Goal: Task Accomplishment & Management: Manage account settings

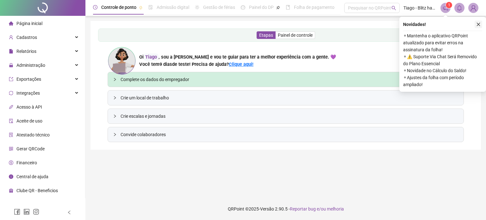
click at [480, 24] on icon "close" at bounding box center [478, 24] width 4 height 4
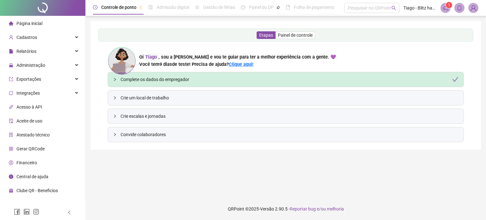
click at [34, 167] on div "Financeiro" at bounding box center [23, 162] width 28 height 13
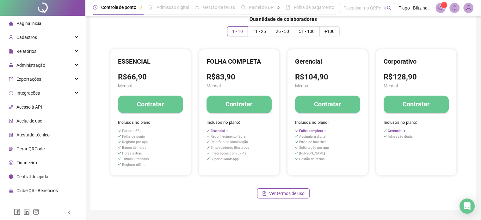
scroll to position [63, 0]
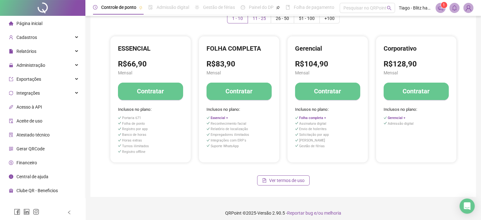
click at [263, 18] on span "11 - 25" at bounding box center [259, 18] width 13 height 5
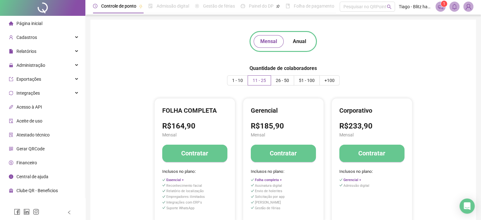
scroll to position [0, 0]
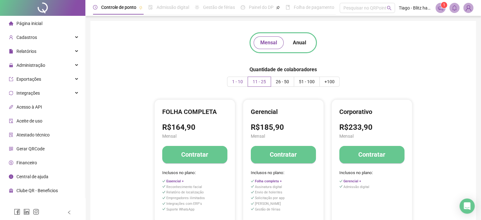
click at [237, 81] on span "1 - 10" at bounding box center [237, 81] width 11 height 5
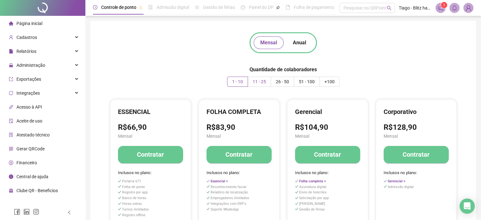
click at [259, 80] on span "11 - 25" at bounding box center [259, 81] width 13 height 5
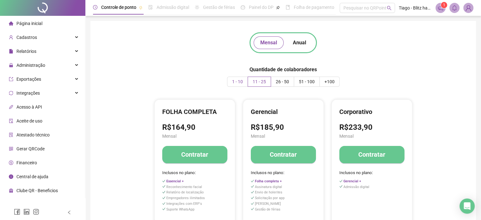
click at [239, 83] on span "1 - 10" at bounding box center [237, 81] width 11 height 5
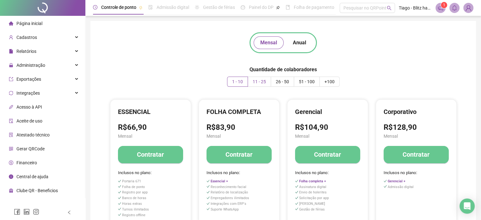
click at [257, 81] on span "11 - 25" at bounding box center [259, 81] width 13 height 5
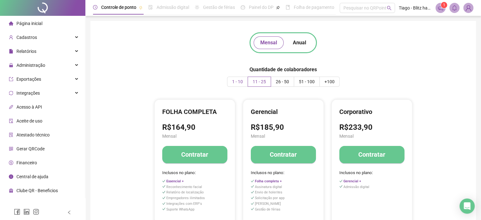
click at [237, 80] on span "1 - 10" at bounding box center [237, 81] width 11 height 5
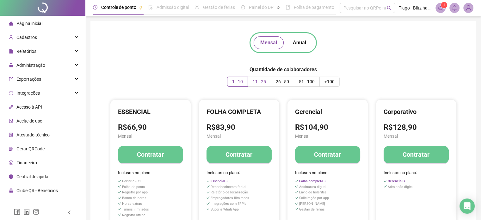
click at [262, 84] on span "11 - 25" at bounding box center [259, 81] width 13 height 5
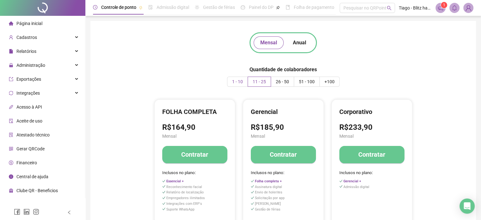
click at [238, 85] on label "1 - 10" at bounding box center [237, 82] width 21 height 10
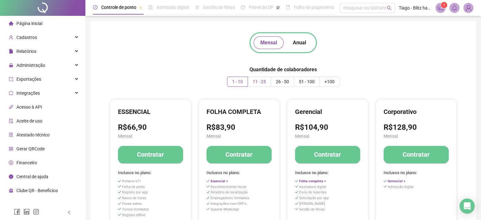
click at [254, 80] on span "11 - 25" at bounding box center [259, 81] width 13 height 5
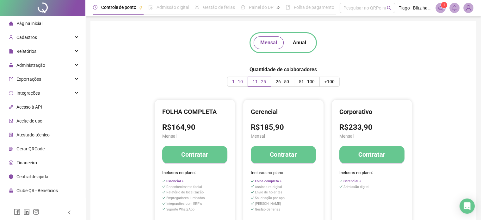
click at [237, 81] on span "1 - 10" at bounding box center [237, 81] width 11 height 5
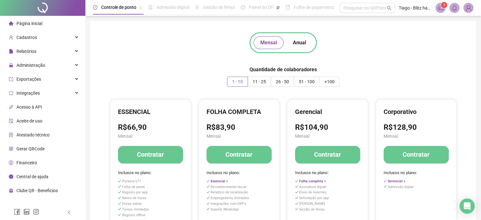
click at [47, 72] on ul "Página inicial Cadastros Relatórios Administração Exportações Integrações Acess…" at bounding box center [42, 107] width 85 height 182
click at [47, 71] on div "Administração" at bounding box center [42, 65] width 83 height 13
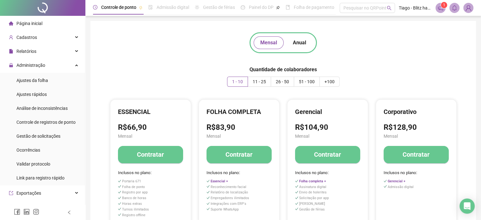
click at [134, 74] on div "Mensal Anual Quantidade de colaboradores 1 - 10 11 - 25 26 - 50 51 - 100 +100 E…" at bounding box center [283, 140] width 371 height 224
click at [42, 174] on div "Link para registro rápido" at bounding box center [40, 178] width 48 height 13
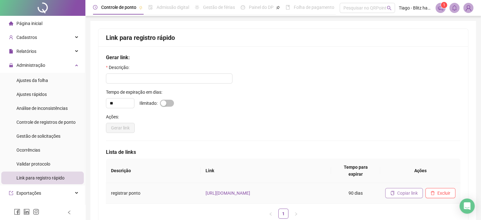
drag, startPoint x: 285, startPoint y: 187, endPoint x: 420, endPoint y: 185, distance: 135.2
click at [420, 188] on button "Copiar link" at bounding box center [405, 193] width 38 height 10
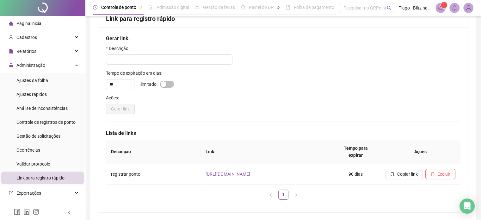
scroll to position [39, 0]
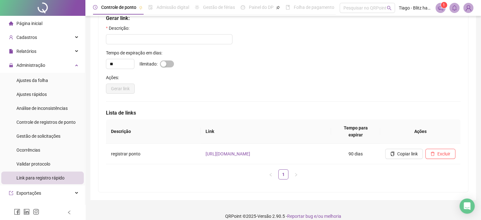
click at [235, 90] on div "Gerar link" at bounding box center [283, 89] width 355 height 10
click at [166, 37] on input "text" at bounding box center [169, 39] width 127 height 10
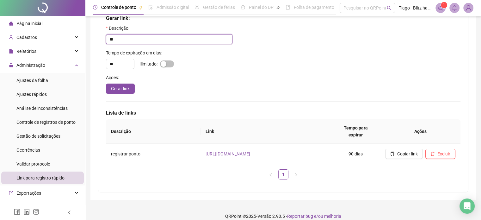
type input "*"
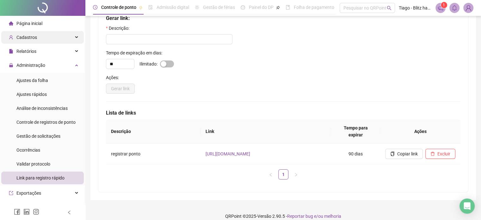
click at [41, 35] on div "Cadastros" at bounding box center [42, 37] width 83 height 13
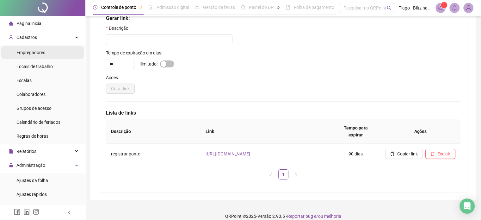
click at [47, 49] on li "Empregadores" at bounding box center [42, 52] width 83 height 13
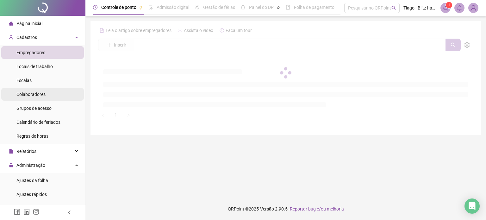
click at [34, 96] on span "Colaboradores" at bounding box center [30, 94] width 29 height 5
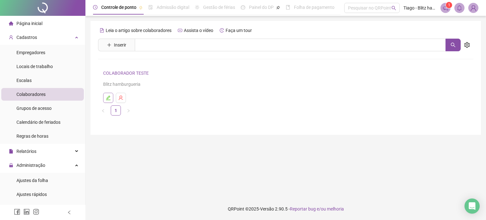
click at [109, 98] on icon "edit" at bounding box center [108, 97] width 5 height 5
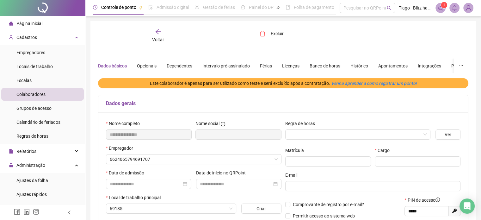
type input "*********"
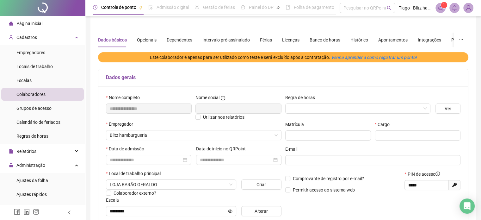
scroll to position [63, 0]
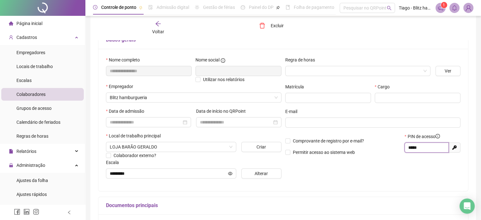
drag, startPoint x: 423, startPoint y: 148, endPoint x: 403, endPoint y: 150, distance: 19.7
click at [403, 150] on div "PIN de acesso ***** Gerar novo pin" at bounding box center [433, 146] width 60 height 27
click at [41, 82] on li "Escalas" at bounding box center [42, 80] width 83 height 13
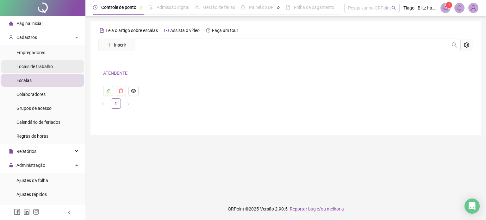
click at [51, 70] on div "Locais de trabalho" at bounding box center [34, 66] width 36 height 13
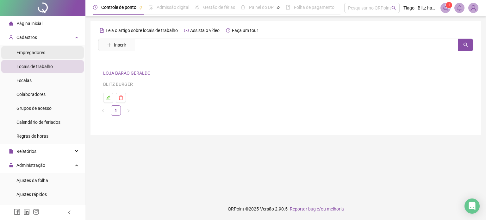
click at [39, 51] on span "Empregadores" at bounding box center [30, 52] width 29 height 5
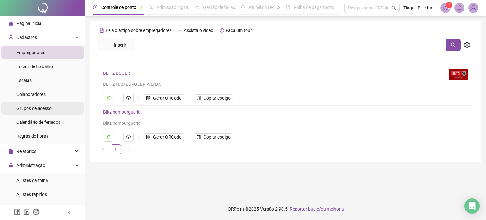
click at [43, 112] on div "Grupos de acesso" at bounding box center [33, 108] width 35 height 13
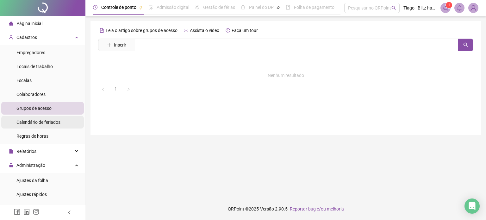
click at [42, 124] on span "Calendário de feriados" at bounding box center [38, 122] width 44 height 5
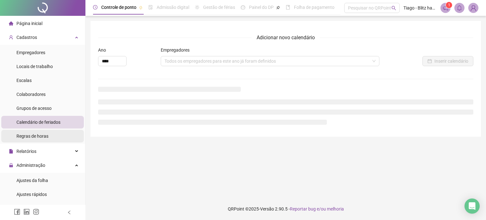
click at [37, 138] on span "Regras de horas" at bounding box center [32, 136] width 32 height 5
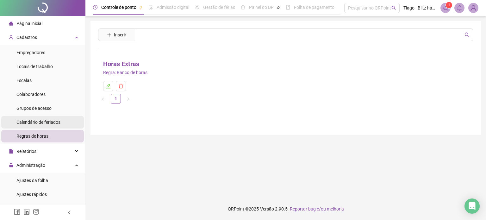
click at [44, 122] on span "Calendário de feriados" at bounding box center [38, 122] width 44 height 5
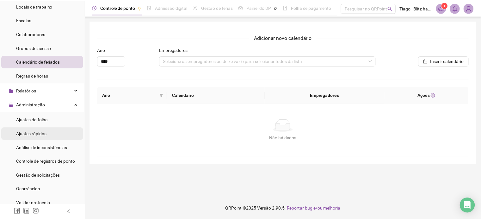
scroll to position [63, 0]
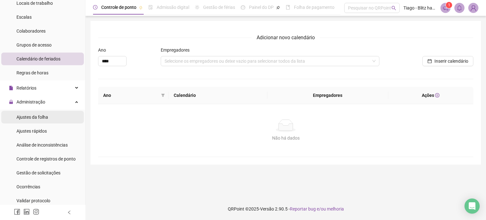
click at [57, 120] on li "Ajustes da folha" at bounding box center [42, 117] width 83 height 13
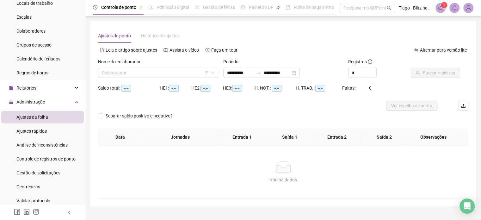
type input "**********"
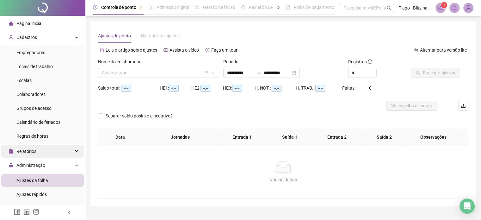
click at [39, 151] on div "Relatórios" at bounding box center [42, 151] width 83 height 13
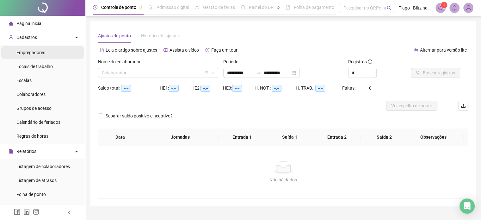
click at [53, 55] on li "Empregadores" at bounding box center [42, 52] width 83 height 13
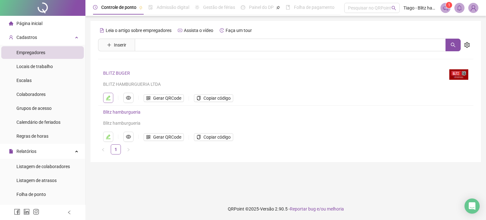
click at [105, 99] on button "button" at bounding box center [108, 98] width 10 height 10
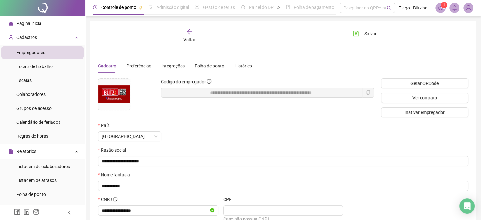
click at [191, 30] on icon "arrow-left" at bounding box center [189, 31] width 6 height 6
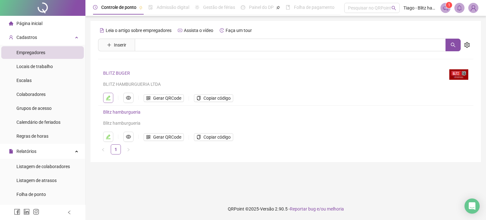
click at [110, 97] on icon "edit" at bounding box center [108, 97] width 5 height 5
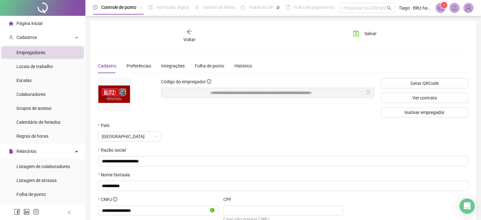
click at [105, 63] on div "Cadastro" at bounding box center [107, 65] width 18 height 7
click at [194, 34] on div "Voltar" at bounding box center [190, 35] width 58 height 15
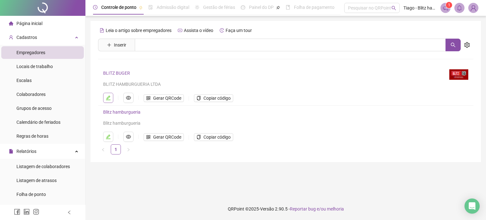
click at [108, 95] on icon "edit" at bounding box center [108, 97] width 5 height 5
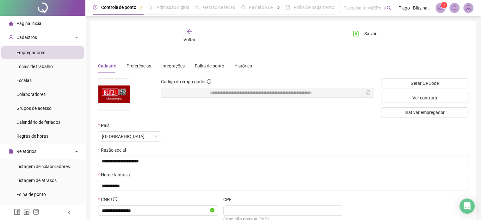
click at [188, 28] on icon "arrow-left" at bounding box center [189, 31] width 6 height 6
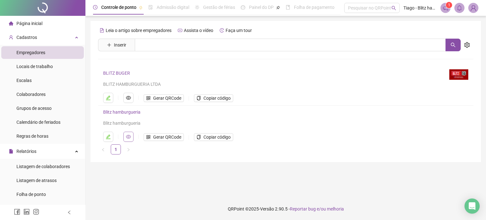
click at [130, 139] on icon "eye" at bounding box center [128, 136] width 5 height 5
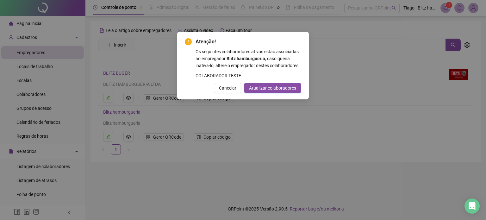
click at [166, 110] on div "Atenção! Os seguintes colaboradores ativos estão associadas ao empregador Blitz…" at bounding box center [243, 110] width 486 height 220
click at [220, 92] on button "Cancelar" at bounding box center [228, 88] width 28 height 10
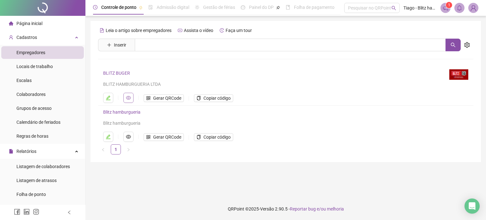
click at [128, 99] on icon "eye" at bounding box center [128, 98] width 5 height 4
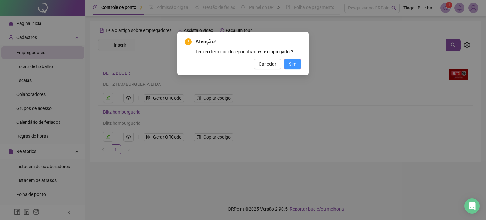
click at [291, 63] on span "Sim" at bounding box center [292, 63] width 7 height 7
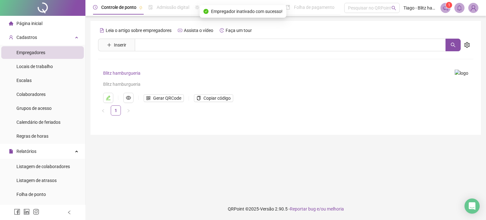
click at [168, 124] on div "Leia o artigo sobre empregadores Assista o vídeo Faça um tour Inserir Nenhum re…" at bounding box center [286, 78] width 391 height 114
click at [127, 97] on icon "eye" at bounding box center [128, 97] width 5 height 5
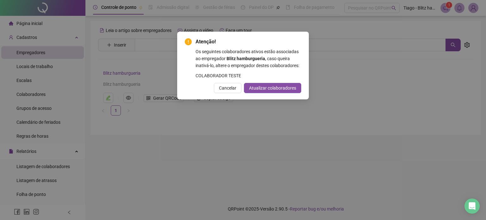
click at [327, 71] on div "Atenção! Os seguintes colaboradores ativos estão associadas ao empregador Blitz…" at bounding box center [243, 110] width 486 height 220
click at [214, 91] on div "Cancelar Atualizar colaboradores" at bounding box center [243, 88] width 116 height 10
click at [221, 91] on span "Cancelar" at bounding box center [227, 88] width 17 height 7
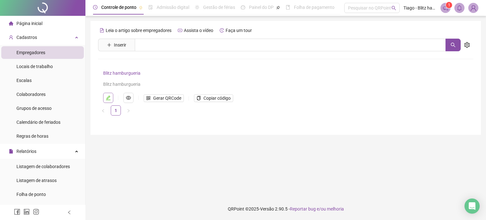
click at [105, 100] on button "button" at bounding box center [108, 98] width 10 height 10
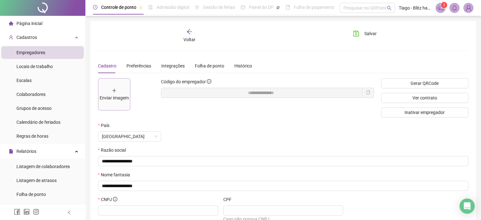
click at [115, 103] on span "Enviar imagem" at bounding box center [114, 94] width 32 height 32
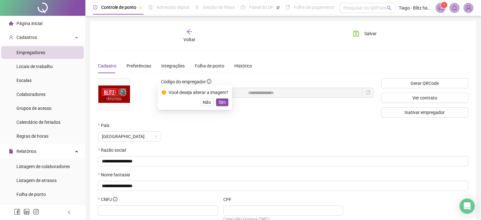
click at [209, 133] on div "[GEOGRAPHIC_DATA]" at bounding box center [252, 136] width 308 height 10
click at [208, 103] on span "Não" at bounding box center [207, 102] width 8 height 7
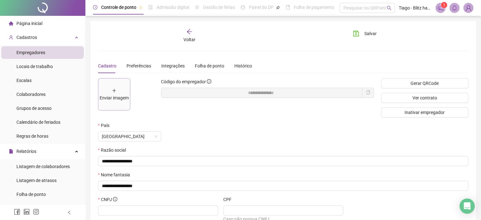
click at [115, 87] on div "Enviar imagem" at bounding box center [114, 94] width 29 height 14
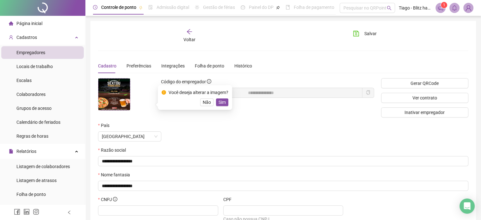
click at [119, 85] on img at bounding box center [114, 94] width 32 height 32
click at [225, 103] on span "Sim" at bounding box center [222, 102] width 7 height 7
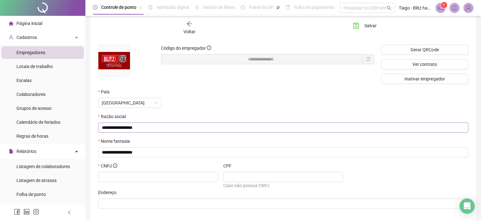
scroll to position [62, 0]
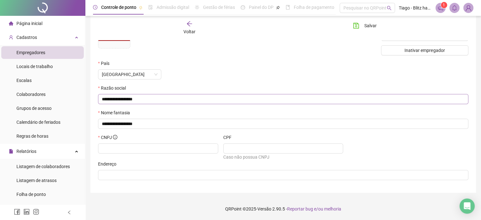
click at [150, 102] on span "**********" at bounding box center [283, 99] width 371 height 10
type input "**********"
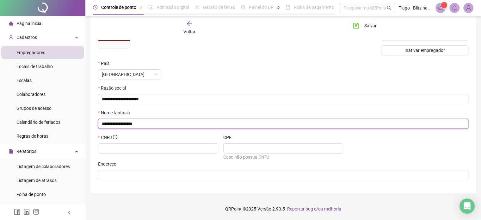
click at [145, 125] on input "**********" at bounding box center [283, 123] width 362 height 7
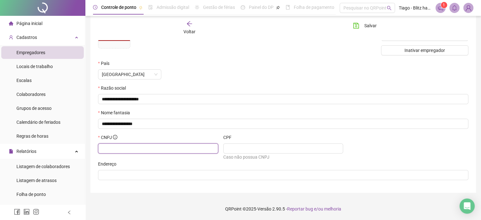
click at [129, 148] on input "text" at bounding box center [157, 148] width 111 height 7
type input "**********"
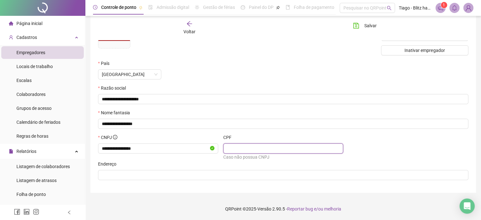
click at [293, 148] on input "text" at bounding box center [282, 148] width 111 height 7
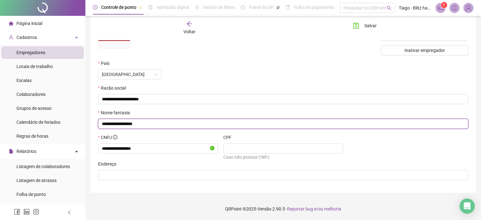
click at [200, 125] on input "**********" at bounding box center [283, 123] width 362 height 7
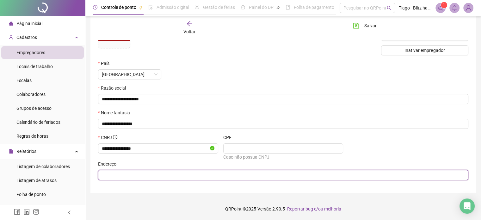
click at [185, 176] on input "text" at bounding box center [283, 175] width 362 height 7
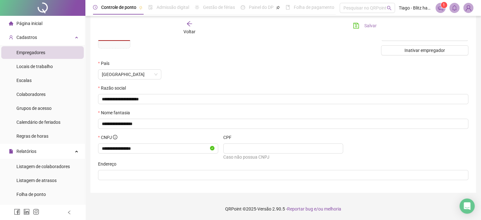
click at [373, 24] on span "Salvar" at bounding box center [371, 25] width 12 height 7
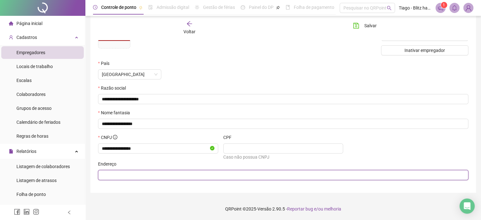
click at [188, 172] on input "text" at bounding box center [283, 175] width 362 height 7
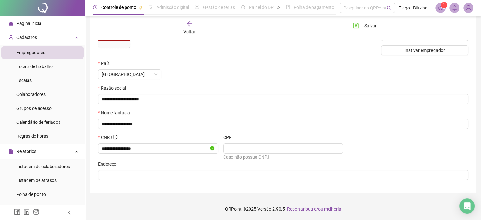
click at [350, 81] on div "[GEOGRAPHIC_DATA]" at bounding box center [252, 72] width 313 height 25
click at [359, 23] on icon "save" at bounding box center [356, 25] width 6 height 6
click at [185, 29] on span "Voltar" at bounding box center [190, 31] width 12 height 5
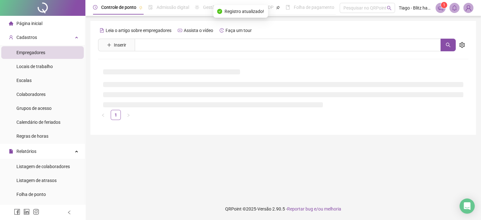
scroll to position [0, 0]
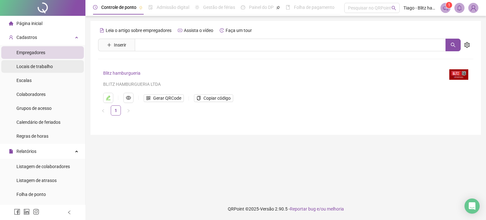
click at [35, 62] on div "Locais de trabalho" at bounding box center [34, 66] width 36 height 13
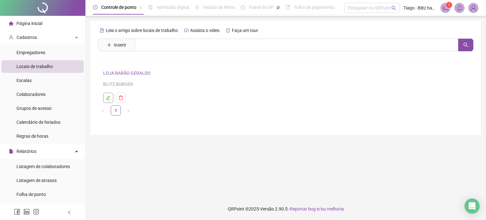
click at [109, 97] on icon "edit" at bounding box center [108, 98] width 4 height 4
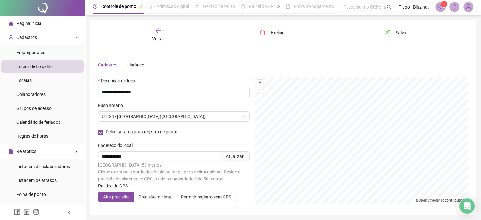
scroll to position [22, 0]
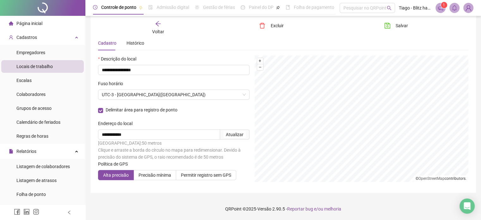
click at [159, 26] on icon "arrow-left" at bounding box center [158, 24] width 6 height 6
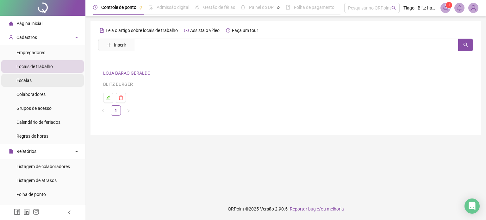
click at [42, 79] on li "Escalas" at bounding box center [42, 80] width 83 height 13
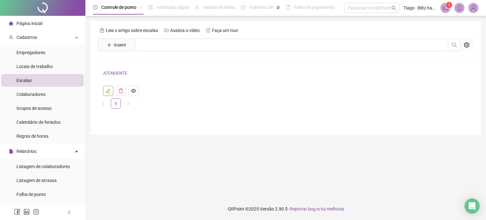
click at [104, 91] on button "button" at bounding box center [108, 91] width 10 height 10
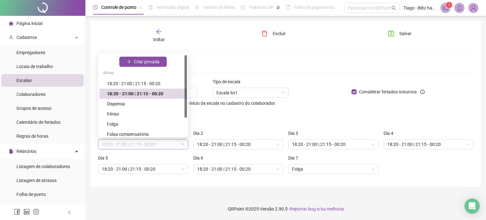
drag, startPoint x: 116, startPoint y: 143, endPoint x: 137, endPoint y: 143, distance: 20.6
click at [137, 143] on span "18:20 - 21:00 | 21:15 - 00:20" at bounding box center [143, 144] width 83 height 9
click at [248, 59] on div "Cadastro Histórico" at bounding box center [285, 66] width 375 height 15
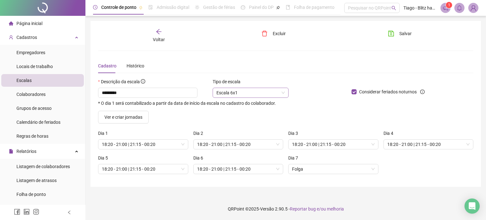
click at [241, 95] on span "Escala 6x1" at bounding box center [250, 92] width 68 height 9
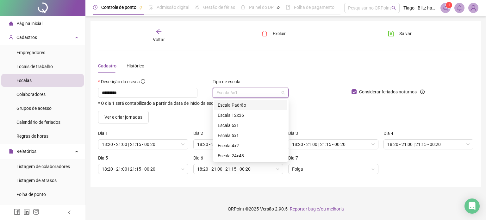
click at [240, 104] on div "Escala Padrão" at bounding box center [251, 105] width 66 height 7
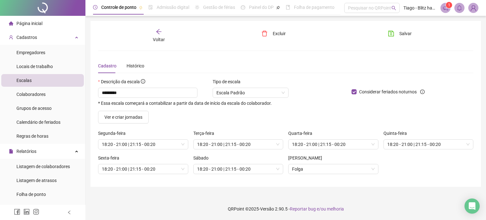
click at [276, 69] on div "Cadastro Histórico" at bounding box center [285, 66] width 375 height 15
click at [280, 145] on div "18:20 - 21:00 | 21:15 - 00:20" at bounding box center [238, 144] width 90 height 10
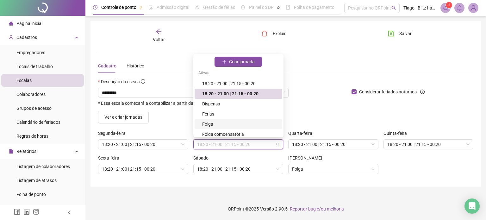
click at [231, 122] on div "Folga" at bounding box center [240, 124] width 76 height 7
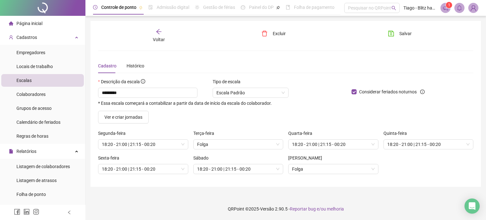
click at [231, 122] on div "Ver e criar jornadas" at bounding box center [286, 117] width 380 height 13
click at [320, 167] on span "Folga" at bounding box center [333, 168] width 83 height 9
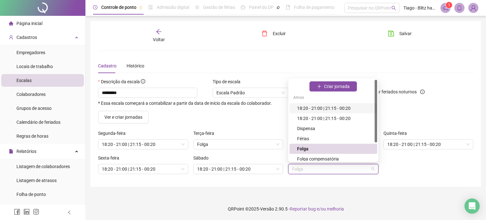
click at [333, 104] on div "18:20 - 21:00 | 21:15 - 00:20" at bounding box center [334, 108] width 88 height 10
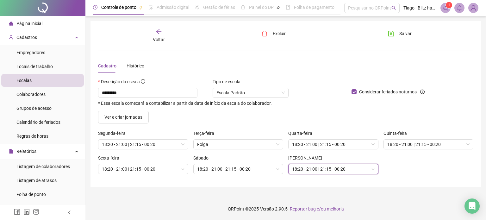
click at [399, 171] on div "Sexta-feira 18:20 - 21:00 | 21:15 - 00:20 Sábado 18:20 - 21:00 | 21:15 - 00:20 …" at bounding box center [286, 166] width 380 height 25
click at [152, 97] on input "*********" at bounding box center [147, 93] width 99 height 10
click at [165, 92] on input "*********" at bounding box center [147, 93] width 99 height 10
drag, startPoint x: 141, startPoint y: 96, endPoint x: 127, endPoint y: 92, distance: 14.0
click at [127, 92] on input "**********" at bounding box center [147, 93] width 99 height 10
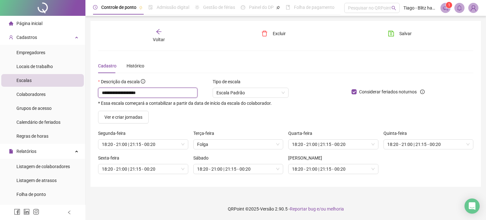
type input "**********"
click at [273, 66] on div "Cadastro Histórico" at bounding box center [285, 66] width 375 height 15
click at [153, 93] on input "**********" at bounding box center [147, 93] width 99 height 10
click at [166, 94] on input "**********" at bounding box center [147, 93] width 99 height 10
click at [164, 12] on div "Admissão digital" at bounding box center [168, 7] width 41 height 15
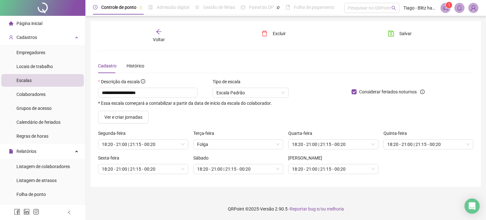
click at [158, 40] on span "Voltar" at bounding box center [159, 39] width 12 height 5
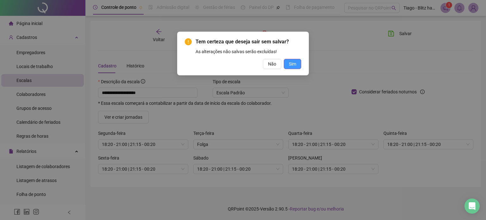
click at [297, 60] on button "Sim" at bounding box center [292, 64] width 17 height 10
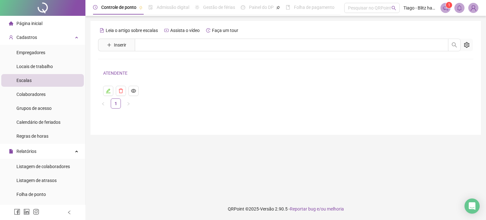
click at [173, 123] on div "Leia o artigo sobre escalas Assista o vídeo Faça um tour Inserir Nenhum resulta…" at bounding box center [286, 78] width 391 height 114
click at [123, 91] on icon "delete" at bounding box center [120, 90] width 5 height 5
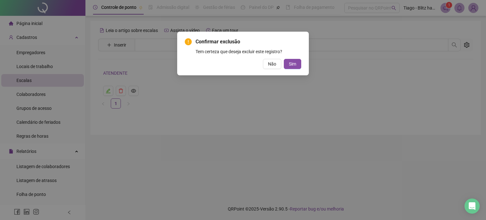
click at [224, 89] on div "Confirmar exclusão Tem certeza que deseja excluir este registro? Não Sim" at bounding box center [243, 110] width 486 height 220
click at [268, 66] on button "Não" at bounding box center [272, 64] width 18 height 10
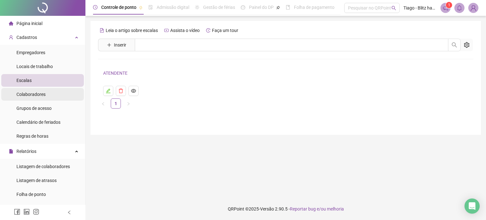
click at [36, 98] on div "Colaboradores" at bounding box center [30, 94] width 29 height 13
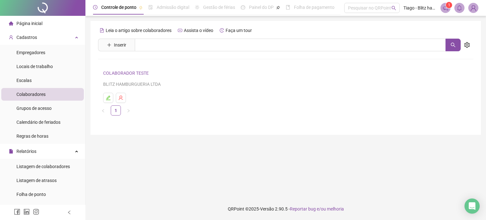
click at [124, 39] on span "Inserir" at bounding box center [116, 45] width 37 height 13
click at [120, 47] on span "Inserir" at bounding box center [120, 44] width 12 height 7
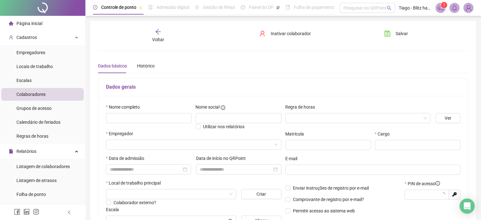
type input "*****"
click at [136, 116] on input "text" at bounding box center [149, 118] width 86 height 10
paste input "**********"
type input "**********"
click at [246, 120] on input "text" at bounding box center [239, 118] width 86 height 10
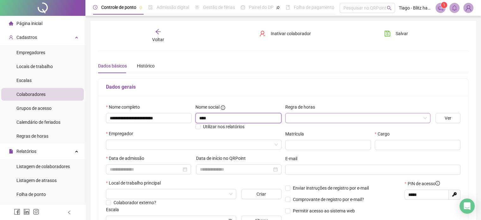
type input "****"
click at [314, 118] on input "search" at bounding box center [355, 117] width 132 height 9
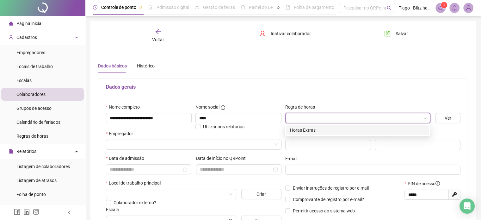
click at [315, 118] on input "search" at bounding box center [355, 117] width 132 height 9
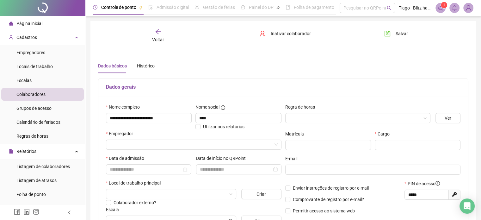
click at [149, 150] on div "Empregador" at bounding box center [194, 142] width 178 height 25
click at [149, 147] on input "search" at bounding box center [191, 144] width 162 height 9
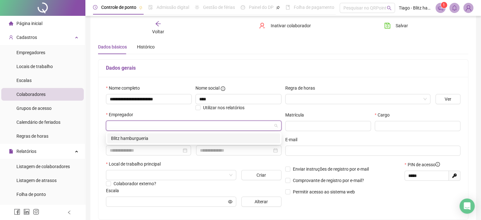
scroll to position [32, 0]
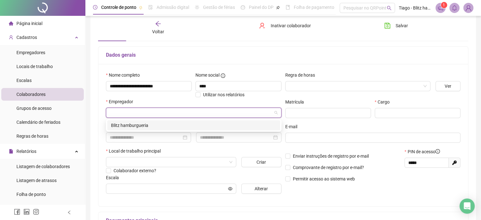
click at [147, 123] on div "Blitz hamburgueria" at bounding box center [194, 125] width 166 height 7
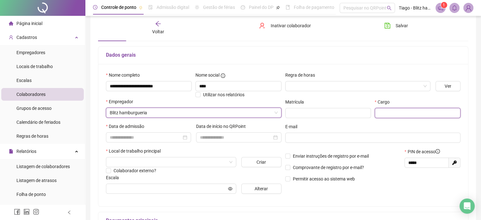
click at [395, 113] on input "text" at bounding box center [418, 113] width 86 height 10
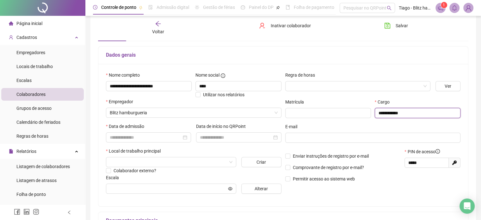
type input "**********"
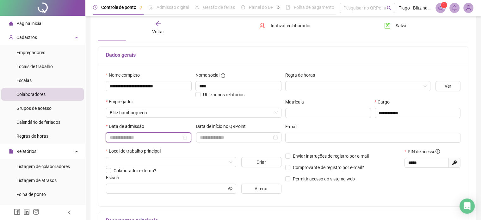
click at [150, 134] on input at bounding box center [146, 137] width 72 height 7
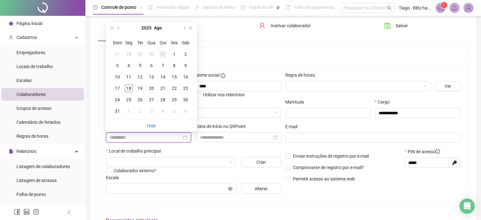
type input "**********"
click at [121, 28] on button "prev-year" at bounding box center [119, 28] width 7 height 13
type input "**********"
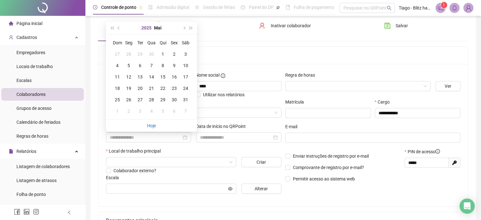
click at [151, 27] on button "2025" at bounding box center [146, 28] width 10 height 13
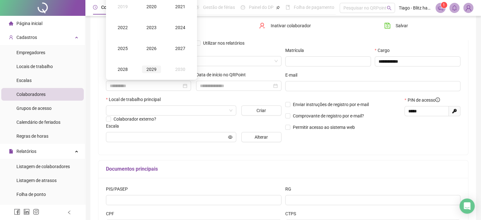
type input "**********"
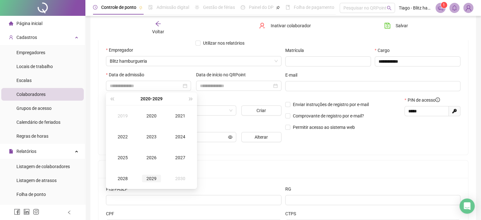
type input "**********"
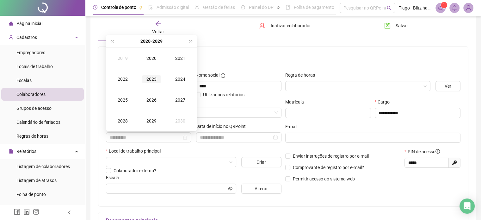
click at [149, 82] on div "2023" at bounding box center [151, 79] width 19 height 8
click at [180, 77] on div "Jun" at bounding box center [180, 79] width 19 height 8
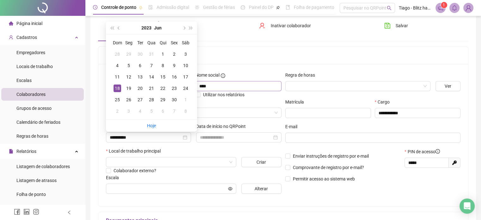
type input "**********"
click at [237, 52] on h5 "Dados gerais" at bounding box center [283, 55] width 355 height 8
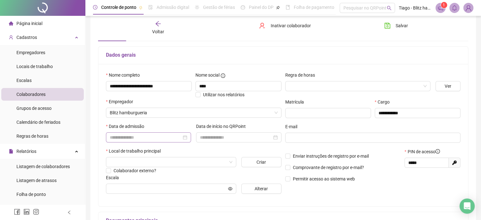
click at [156, 141] on div at bounding box center [148, 137] width 85 height 10
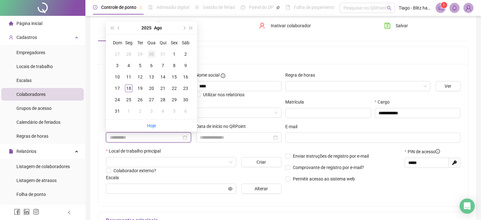
type input "**********"
click at [152, 24] on div "2025 Ago" at bounding box center [152, 28] width 58 height 13
click at [143, 30] on button "2025" at bounding box center [146, 28] width 10 height 13
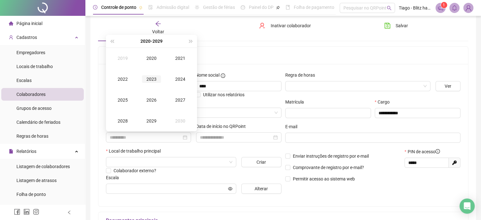
click at [148, 84] on td "2023" at bounding box center [151, 79] width 29 height 21
click at [152, 100] on div "Ago" at bounding box center [151, 100] width 19 height 8
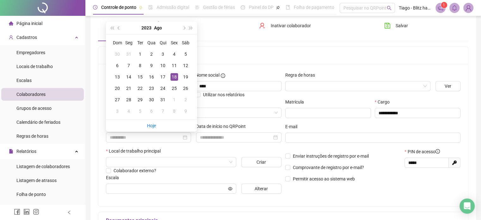
type input "**********"
click at [177, 74] on div "18" at bounding box center [175, 77] width 8 height 8
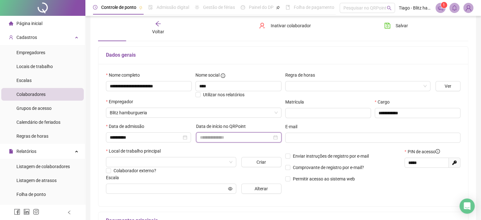
click at [228, 140] on input at bounding box center [236, 137] width 72 height 7
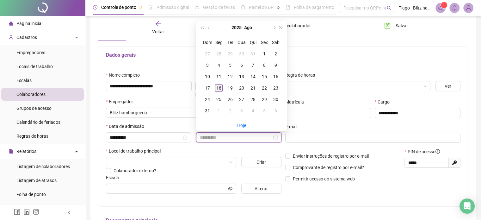
type input "**********"
click at [218, 87] on div "18" at bounding box center [219, 88] width 8 height 8
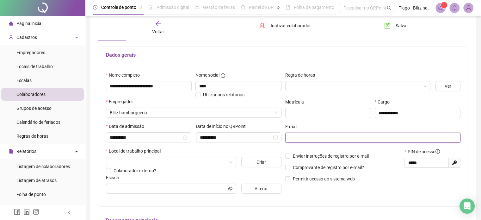
click at [336, 138] on input "text" at bounding box center [372, 137] width 167 height 7
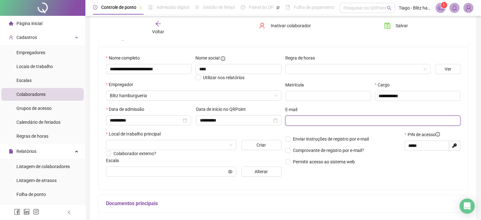
scroll to position [57, 0]
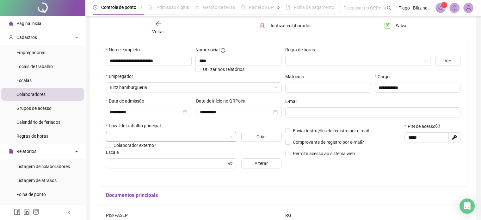
click at [140, 135] on input "search" at bounding box center [168, 136] width 117 height 9
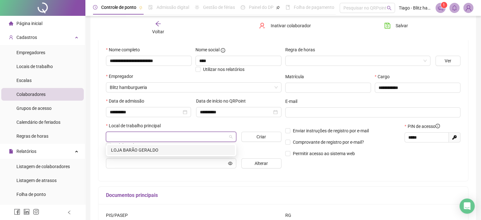
click at [138, 147] on div "LOJA BARÃO GERALDO" at bounding box center [171, 150] width 120 height 7
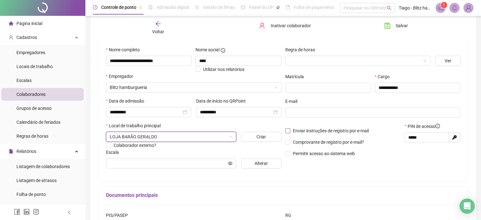
click at [314, 131] on span "Enviar instruções de registro por e-mail" at bounding box center [331, 130] width 76 height 5
click at [310, 108] on span at bounding box center [373, 112] width 176 height 10
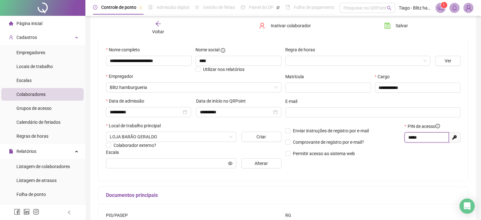
drag, startPoint x: 433, startPoint y: 137, endPoint x: 395, endPoint y: 134, distance: 38.1
click at [395, 134] on div "Enviar instruções de registro por e-mail Comprovante de registro por e-mail? Pe…" at bounding box center [373, 142] width 179 height 39
click at [423, 135] on input "*****" at bounding box center [426, 137] width 35 height 7
click at [423, 136] on input "*****" at bounding box center [426, 137] width 35 height 7
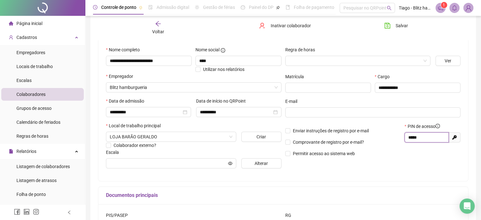
click at [423, 136] on input "*****" at bounding box center [426, 137] width 35 height 7
click at [317, 90] on input "text" at bounding box center [328, 88] width 86 height 10
paste input "*******"
type input "*******"
click at [323, 98] on div "E-mail" at bounding box center [373, 102] width 176 height 9
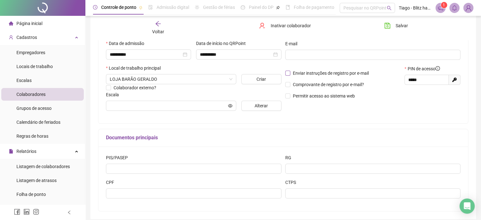
scroll to position [120, 0]
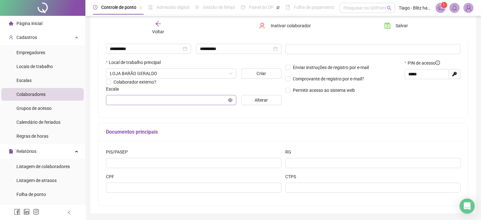
click at [162, 104] on span at bounding box center [171, 100] width 130 height 10
click at [255, 100] on span "Alterar" at bounding box center [261, 100] width 13 height 7
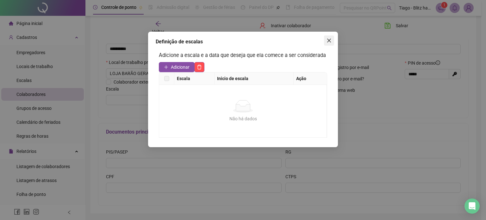
click at [330, 41] on icon "close" at bounding box center [329, 40] width 5 height 5
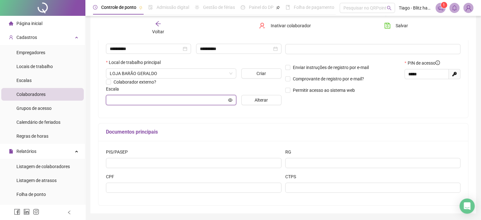
click at [114, 103] on input "text" at bounding box center [168, 100] width 117 height 7
click at [261, 102] on span "Alterar" at bounding box center [261, 100] width 13 height 7
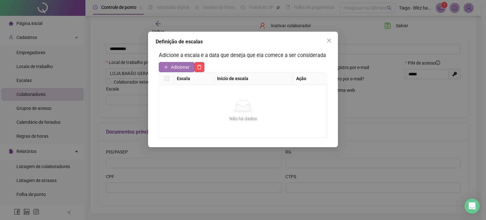
click at [173, 68] on span "Adicionar" at bounding box center [180, 67] width 19 height 7
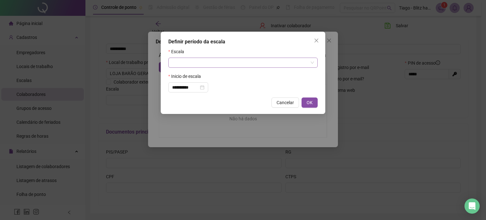
click at [198, 65] on input "search" at bounding box center [240, 62] width 136 height 9
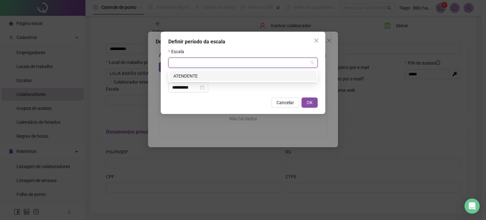
click at [198, 73] on div "ATENDENTE" at bounding box center [242, 75] width 139 height 7
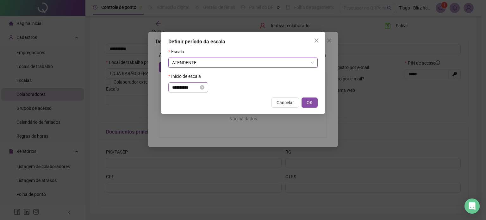
click at [208, 86] on div "**********" at bounding box center [188, 87] width 40 height 10
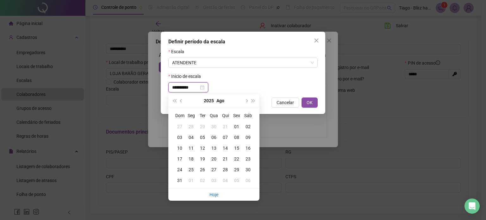
drag, startPoint x: 197, startPoint y: 87, endPoint x: 148, endPoint y: 80, distance: 49.0
click at [148, 80] on div "**********" at bounding box center [243, 110] width 486 height 220
type input "**********"
click at [212, 159] on div "20" at bounding box center [213, 158] width 11 height 7
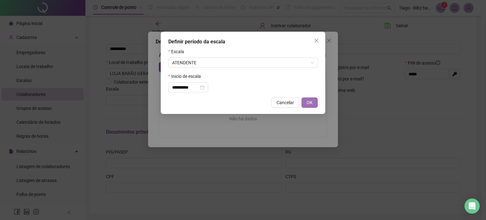
click at [312, 98] on button "OK" at bounding box center [310, 102] width 16 height 10
type input "*********"
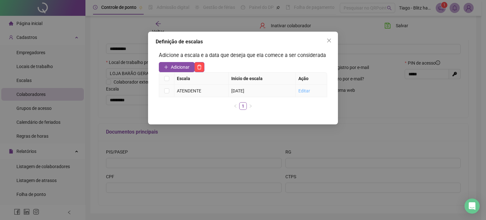
click at [308, 92] on link "Editar" at bounding box center [304, 90] width 12 height 5
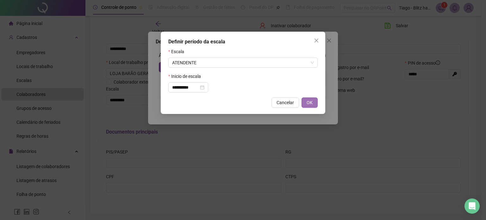
click at [306, 107] on button "OK" at bounding box center [310, 102] width 16 height 10
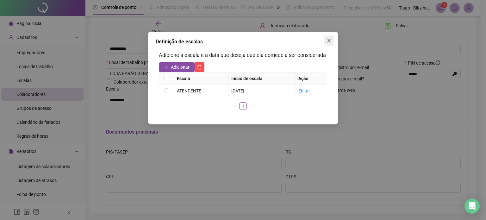
click at [332, 39] on span "Close" at bounding box center [329, 40] width 10 height 5
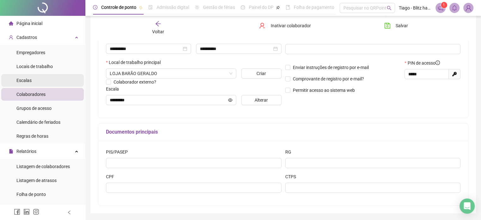
click at [31, 78] on li "Escalas" at bounding box center [42, 80] width 83 height 13
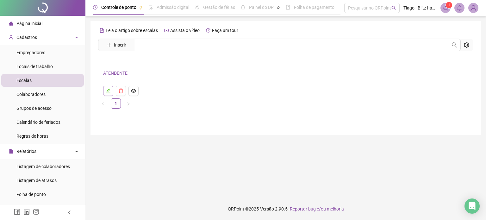
click at [110, 90] on icon "edit" at bounding box center [108, 90] width 5 height 5
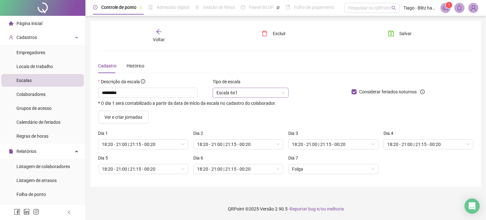
click at [267, 94] on span "Escala 6x1" at bounding box center [250, 92] width 68 height 9
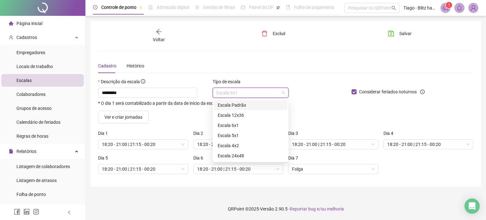
click at [253, 104] on div "Escala Padrão" at bounding box center [251, 105] width 66 height 7
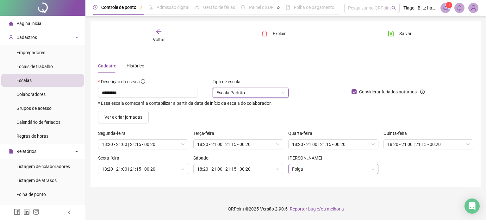
click at [321, 171] on span "Folga" at bounding box center [333, 168] width 83 height 9
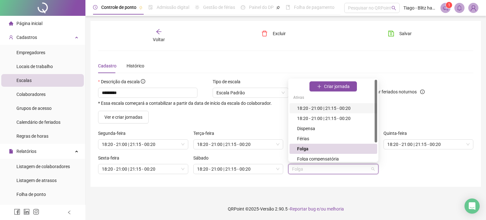
click at [323, 103] on div "18:20 - 21:00 | 21:15 - 00:20" at bounding box center [334, 108] width 88 height 10
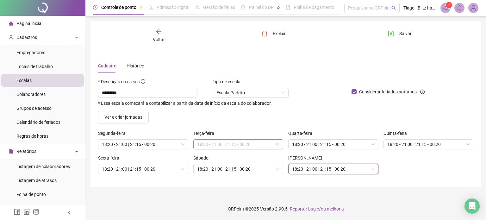
click at [229, 146] on span "18:20 - 21:00 | 21:15 - 00:20" at bounding box center [238, 144] width 83 height 9
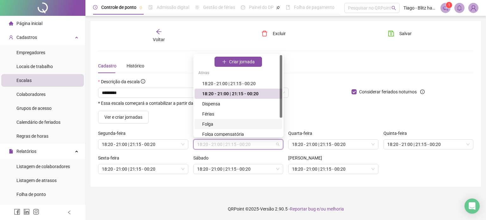
click at [236, 125] on div "Folga" at bounding box center [240, 124] width 76 height 7
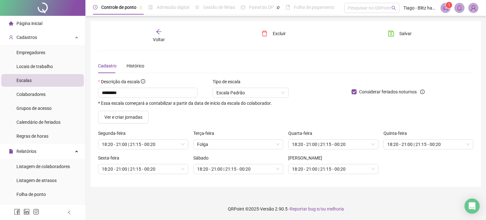
click at [317, 100] on div "********* * Essa escala começará a contabilizar a partir da data de início da e…" at bounding box center [222, 97] width 248 height 18
click at [365, 188] on main "Voltar Excluir Salvar Cadastro Histórico Descrição da escala ********* * Essa e…" at bounding box center [286, 107] width 391 height 172
click at [399, 33] on button "Salvar" at bounding box center [399, 33] width 33 height 10
click at [165, 94] on input "*********" at bounding box center [147, 93] width 99 height 10
type input "**********"
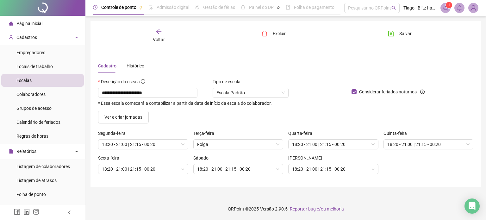
click at [420, 36] on div "Salvar" at bounding box center [412, 35] width 63 height 15
click at [411, 34] on span "Salvar" at bounding box center [405, 33] width 12 height 7
click at [164, 34] on div "Voltar" at bounding box center [159, 35] width 58 height 15
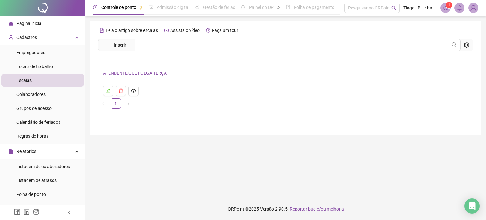
click at [171, 129] on div "Leia o artigo sobre escalas Assista o vídeo Faça um tour Inserir Nenhum resulta…" at bounding box center [286, 78] width 391 height 114
click at [35, 92] on span "Colaboradores" at bounding box center [30, 94] width 29 height 5
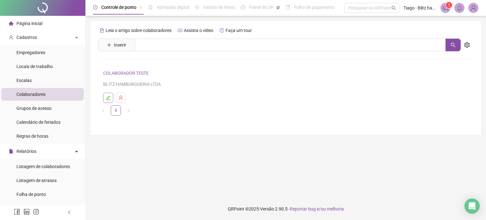
click at [108, 97] on icon "edit" at bounding box center [108, 98] width 4 height 4
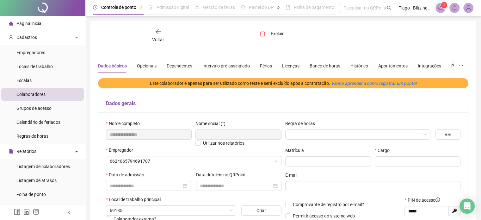
type input "**********"
click at [159, 35] on div "Voltar" at bounding box center [158, 35] width 58 height 15
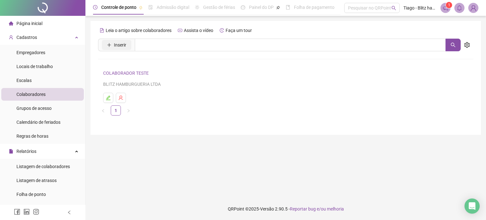
click at [126, 46] on button "Inserir" at bounding box center [116, 45] width 29 height 10
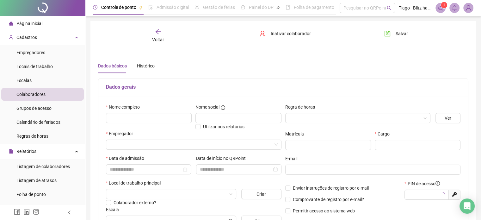
type input "*****"
click at [130, 118] on input "text" at bounding box center [149, 118] width 86 height 10
paste input "**********"
type input "**********"
click at [215, 119] on input "text" at bounding box center [239, 118] width 86 height 10
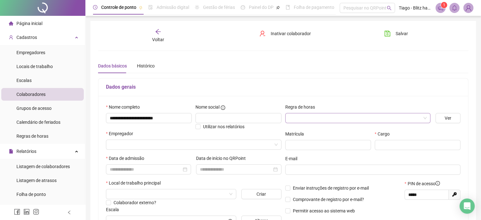
click at [334, 120] on input "search" at bounding box center [355, 117] width 132 height 9
click at [335, 120] on input "search" at bounding box center [355, 117] width 132 height 9
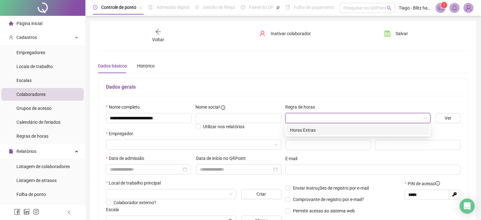
click at [335, 120] on input "search" at bounding box center [355, 117] width 132 height 9
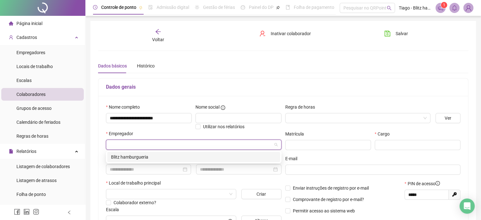
click at [139, 144] on input "search" at bounding box center [191, 144] width 162 height 9
click at [142, 155] on div "Blitz hamburgueria" at bounding box center [194, 157] width 166 height 7
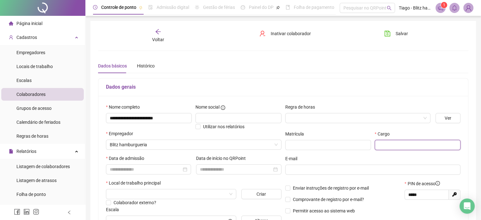
click at [390, 145] on input "text" at bounding box center [418, 145] width 86 height 10
type input "**********"
click at [128, 171] on input at bounding box center [146, 169] width 72 height 7
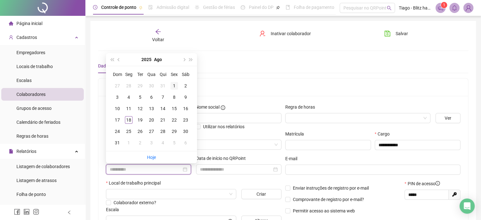
type input "**********"
click at [148, 64] on button "2025" at bounding box center [146, 59] width 10 height 13
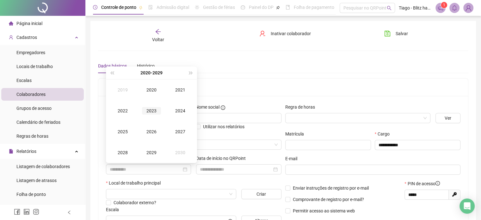
click at [151, 110] on div "2023" at bounding box center [151, 111] width 19 height 8
click at [153, 135] on div "Ago" at bounding box center [151, 132] width 19 height 8
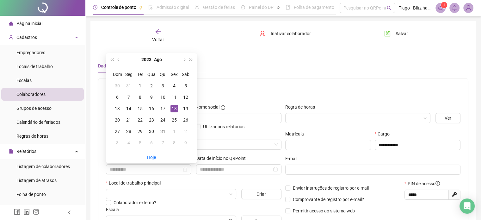
type input "**********"
click at [175, 110] on div "18" at bounding box center [175, 109] width 8 height 8
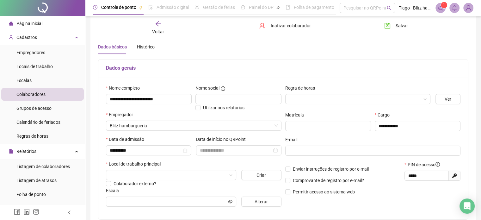
scroll to position [32, 0]
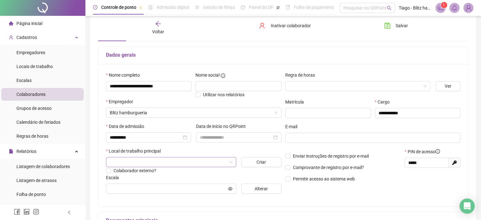
click at [162, 162] on input "search" at bounding box center [168, 161] width 117 height 9
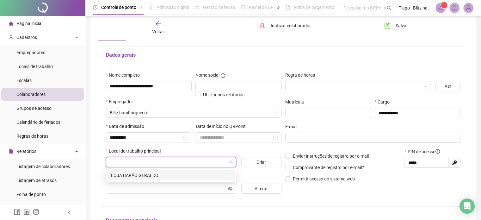
click at [146, 178] on div "LOJA BARÃO GERALDO" at bounding box center [171, 175] width 120 height 7
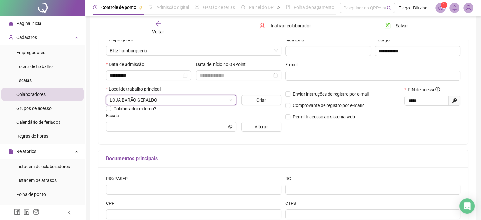
scroll to position [95, 0]
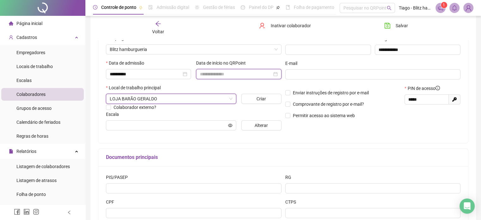
click at [252, 74] on input at bounding box center [236, 74] width 72 height 7
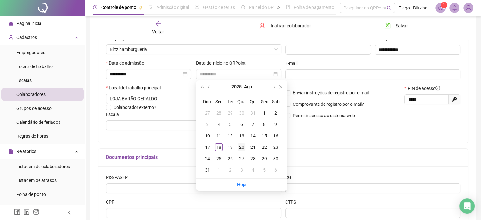
click at [242, 147] on div "20" at bounding box center [242, 147] width 8 height 8
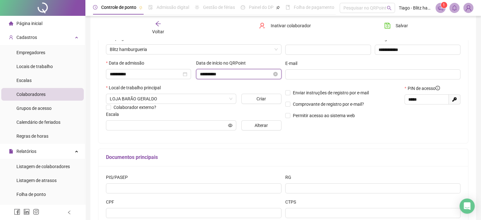
click at [260, 72] on input "**********" at bounding box center [236, 74] width 72 height 7
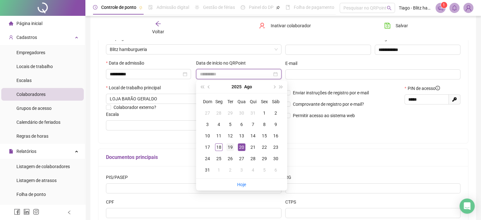
type input "**********"
click at [232, 149] on div "19" at bounding box center [231, 147] width 8 height 8
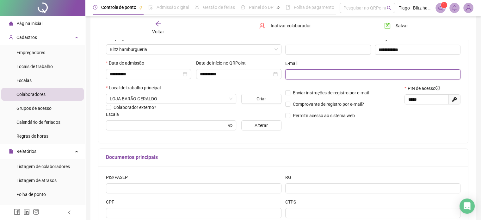
click at [309, 73] on input "text" at bounding box center [372, 74] width 167 height 7
click at [313, 63] on div "E-mail" at bounding box center [373, 64] width 176 height 9
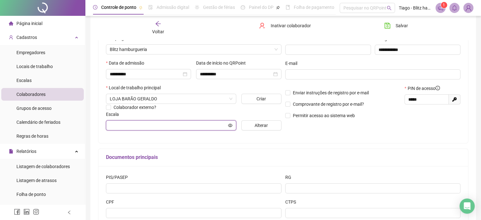
click at [142, 128] on input "text" at bounding box center [168, 125] width 117 height 7
click at [231, 125] on icon "eye" at bounding box center [230, 125] width 4 height 4
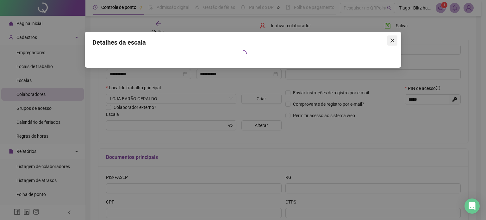
click at [392, 43] on button "Close" at bounding box center [392, 40] width 10 height 10
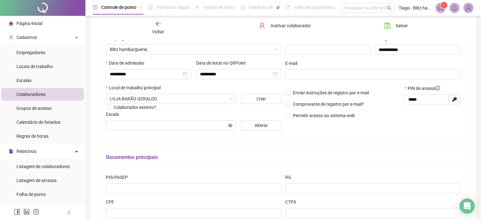
click at [274, 131] on div "**********" at bounding box center [193, 71] width 179 height 127
click at [273, 127] on button "Alterar" at bounding box center [261, 125] width 40 height 10
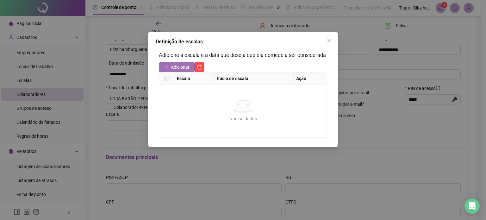
click at [173, 66] on span "Adicionar" at bounding box center [180, 67] width 19 height 7
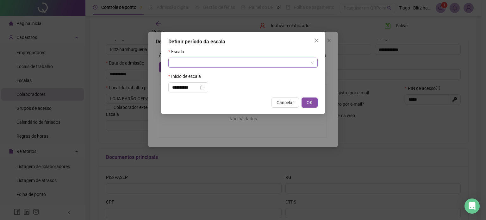
click at [195, 66] on input "search" at bounding box center [240, 62] width 136 height 9
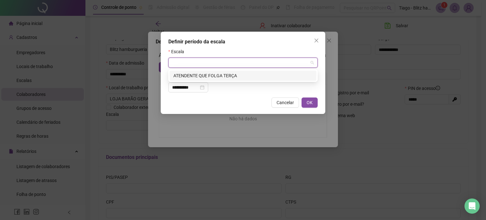
click at [201, 76] on div "ATENDENTE QUE FOLGA TERÇA" at bounding box center [242, 75] width 139 height 7
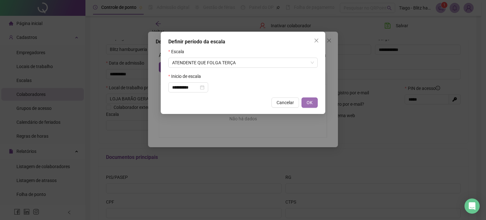
click at [311, 102] on span "OK" at bounding box center [310, 102] width 6 height 7
type input "**********"
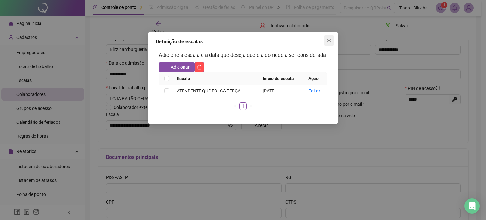
click at [325, 44] on button "Close" at bounding box center [329, 40] width 10 height 10
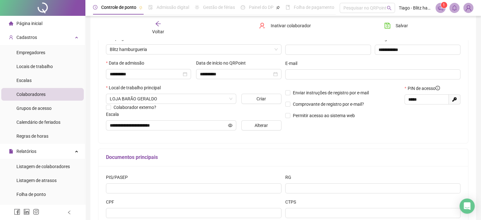
scroll to position [0, 0]
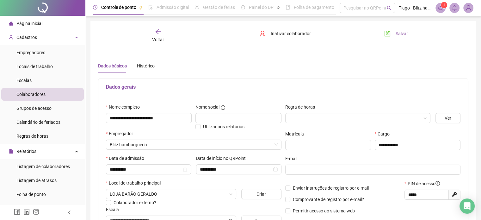
click at [394, 35] on button "Salvar" at bounding box center [396, 33] width 33 height 10
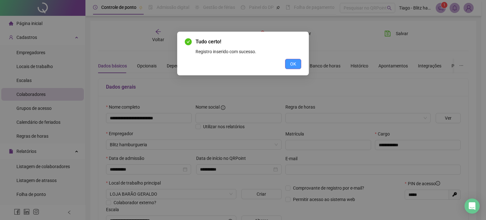
click at [291, 59] on button "OK" at bounding box center [293, 64] width 16 height 10
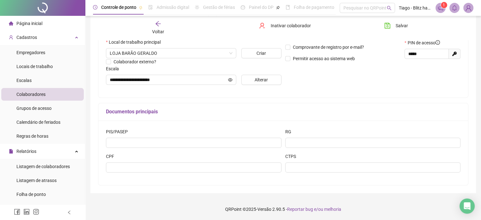
scroll to position [141, 0]
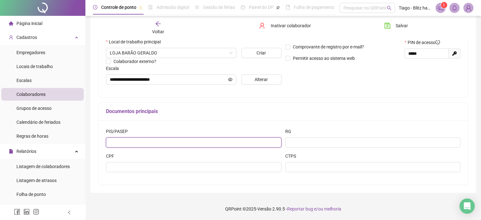
click at [180, 140] on input "text" at bounding box center [194, 142] width 176 height 10
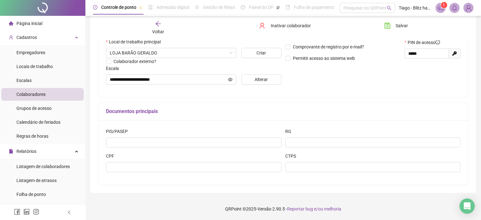
click at [158, 26] on icon "arrow-left" at bounding box center [158, 24] width 6 height 6
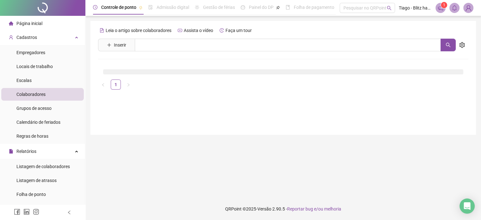
scroll to position [0, 0]
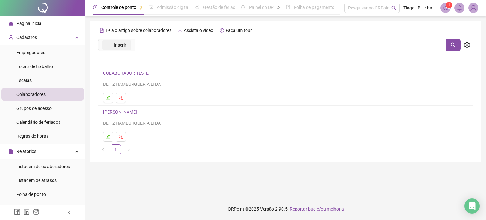
click at [124, 45] on span "Inserir" at bounding box center [120, 44] width 12 height 7
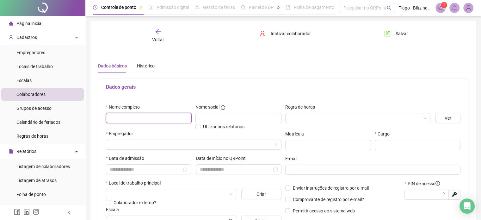
type input "*****"
click at [126, 116] on input "text" at bounding box center [149, 118] width 86 height 10
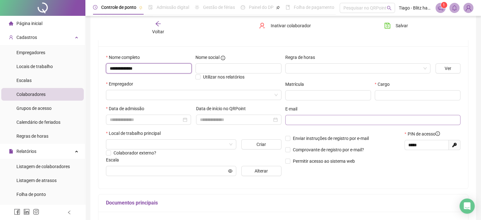
scroll to position [63, 0]
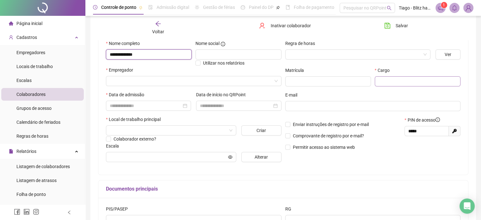
type input "**********"
click at [403, 85] on input "text" at bounding box center [418, 81] width 86 height 10
type input "**********"
click at [162, 129] on input "search" at bounding box center [168, 130] width 117 height 9
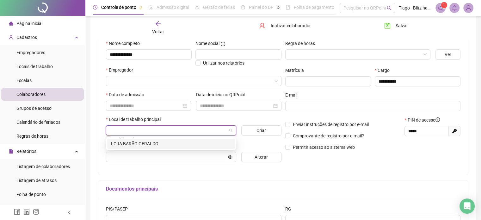
click at [143, 143] on div "LOJA BARÃO GERALDO" at bounding box center [171, 143] width 120 height 7
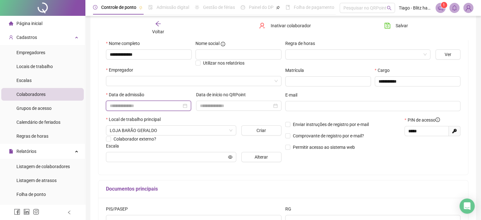
click at [136, 104] on input at bounding box center [146, 105] width 72 height 7
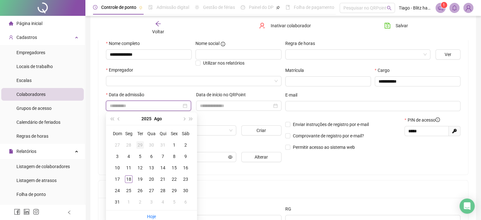
type input "**********"
click at [120, 121] on button "prev-year" at bounding box center [119, 118] width 7 height 13
type input "**********"
click at [162, 158] on div "12" at bounding box center [163, 157] width 8 height 8
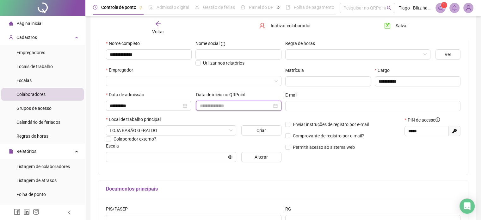
click at [223, 104] on input at bounding box center [236, 105] width 72 height 7
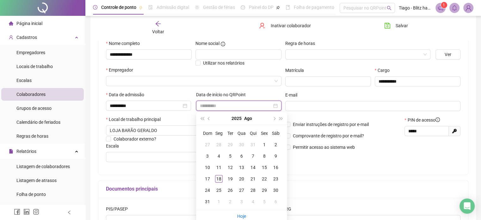
type input "**********"
click at [219, 179] on div "18" at bounding box center [219, 179] width 8 height 8
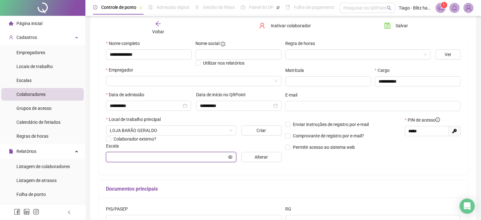
click at [157, 154] on input "text" at bounding box center [168, 157] width 117 height 7
click at [266, 157] on span "Alterar" at bounding box center [261, 157] width 13 height 7
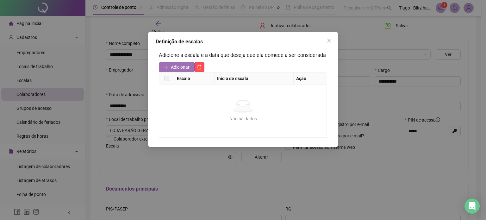
click at [178, 67] on span "Adicionar" at bounding box center [180, 67] width 19 height 7
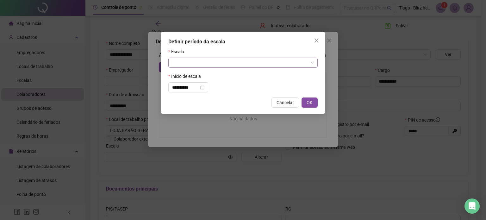
click at [181, 64] on input "search" at bounding box center [240, 62] width 136 height 9
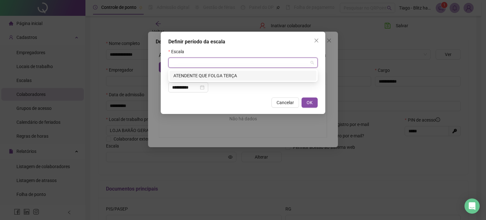
click at [185, 72] on div "ATENDENTE QUE FOLGA TERÇA" at bounding box center [242, 75] width 139 height 7
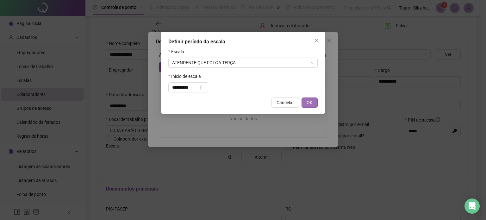
click at [304, 101] on button "OK" at bounding box center [310, 102] width 16 height 10
type input "**********"
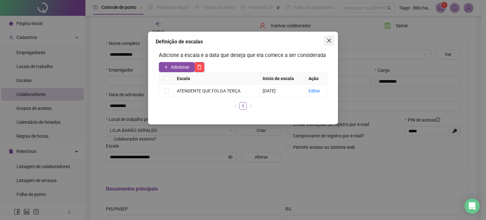
click at [329, 44] on button "Close" at bounding box center [329, 40] width 10 height 10
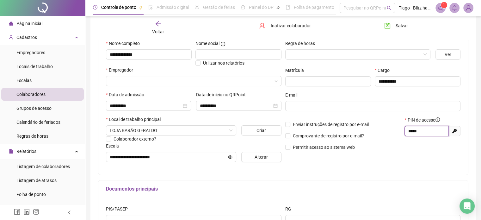
drag, startPoint x: 424, startPoint y: 133, endPoint x: 400, endPoint y: 133, distance: 24.1
click at [400, 133] on div "Enviar instruções de registro por e-mail Comprovante de registro por e-mail? Pe…" at bounding box center [373, 135] width 179 height 39
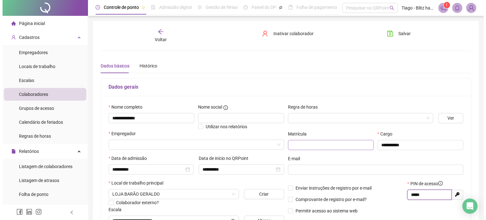
scroll to position [0, 0]
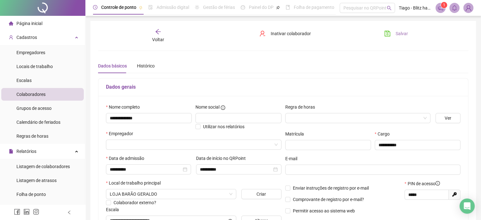
click at [398, 32] on span "Salvar" at bounding box center [402, 33] width 12 height 7
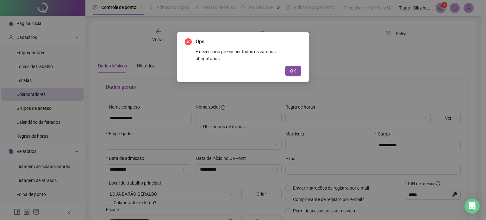
click at [293, 58] on div "Ops... É necessário preencher todos os campos obrigatórios. OK" at bounding box center [243, 57] width 116 height 38
click at [295, 67] on span "OK" at bounding box center [293, 70] width 6 height 7
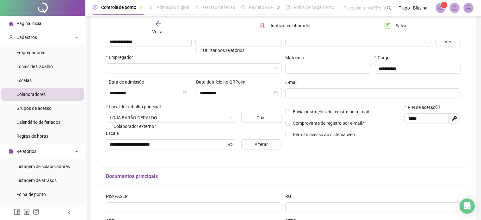
scroll to position [63, 0]
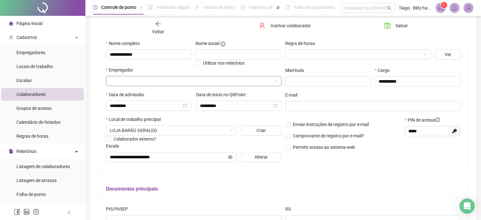
click at [176, 80] on input "search" at bounding box center [191, 80] width 162 height 9
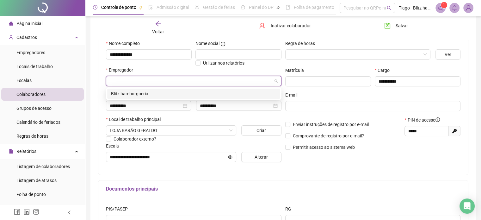
click at [161, 91] on div "Blitz hamburgueria" at bounding box center [194, 93] width 166 height 7
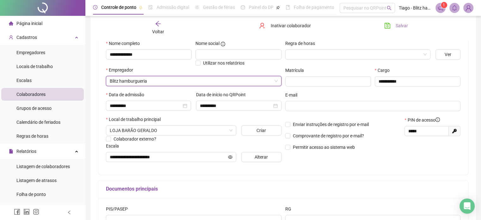
click at [406, 26] on span "Salvar" at bounding box center [402, 25] width 12 height 7
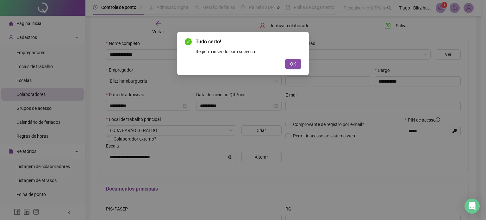
click at [306, 59] on div "Tudo certo! Registro inserido com sucesso. OK" at bounding box center [243, 54] width 132 height 44
click at [301, 62] on button "OK" at bounding box center [293, 64] width 16 height 10
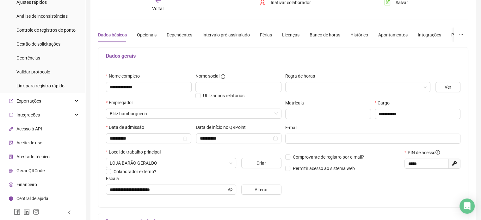
scroll to position [95, 0]
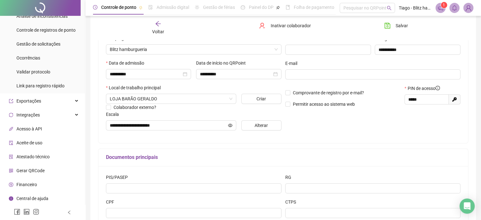
click at [34, 170] on span "Gerar QRCode" at bounding box center [30, 170] width 28 height 5
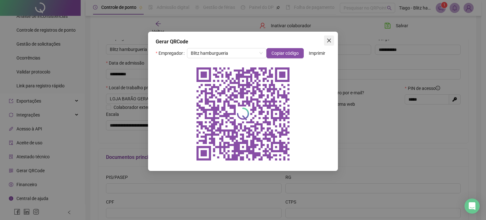
click at [333, 39] on span "Close" at bounding box center [329, 40] width 10 height 5
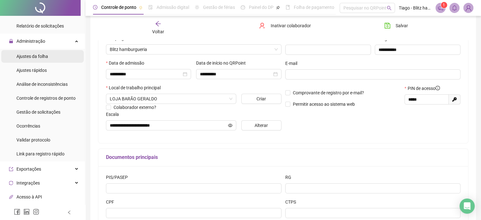
scroll to position [162, 0]
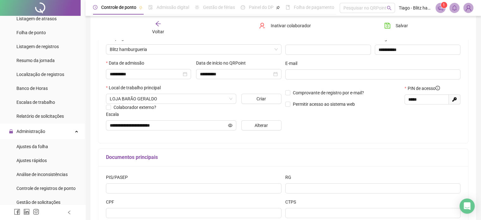
click at [155, 34] on div "Voltar" at bounding box center [158, 28] width 58 height 15
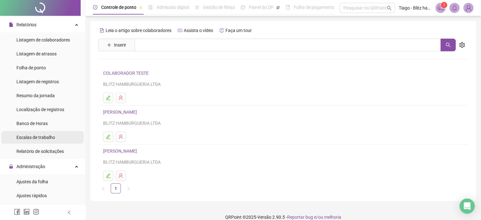
scroll to position [158, 0]
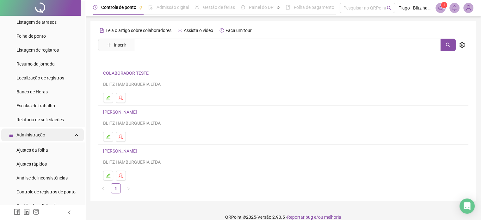
click at [47, 137] on div "Administração" at bounding box center [42, 135] width 83 height 13
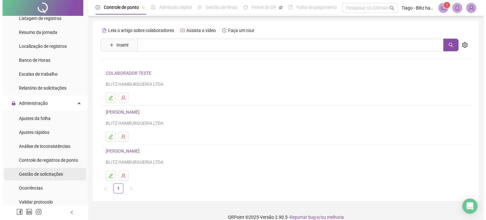
scroll to position [222, 0]
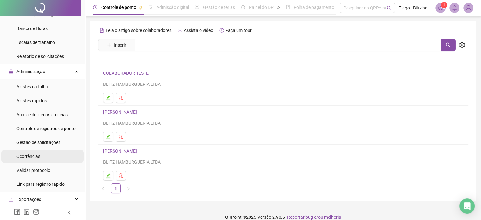
click at [52, 155] on li "Ocorrências" at bounding box center [42, 156] width 83 height 13
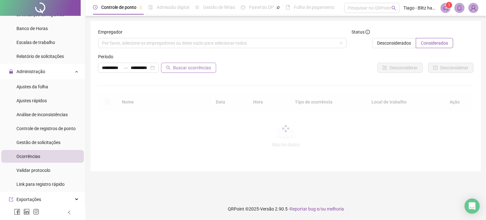
click at [199, 64] on span "Buscar ocorrências" at bounding box center [192, 67] width 38 height 7
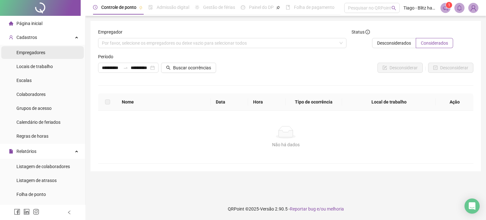
click at [37, 51] on span "Empregadores" at bounding box center [30, 52] width 29 height 5
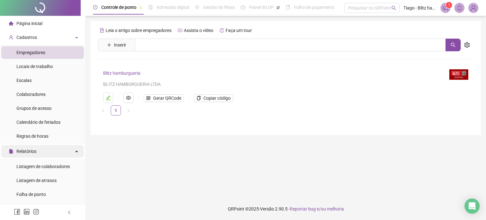
click at [24, 154] on span "Relatórios" at bounding box center [23, 151] width 28 height 13
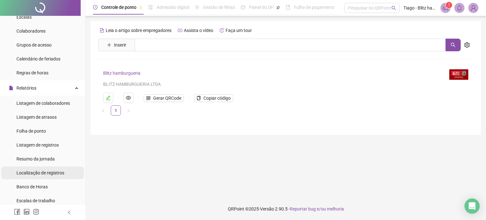
scroll to position [95, 0]
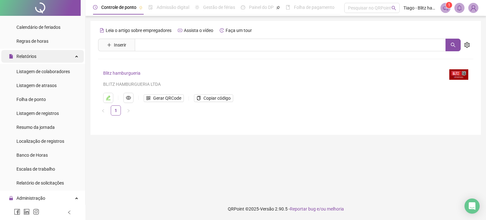
click at [34, 56] on span "Relatórios" at bounding box center [26, 56] width 20 height 5
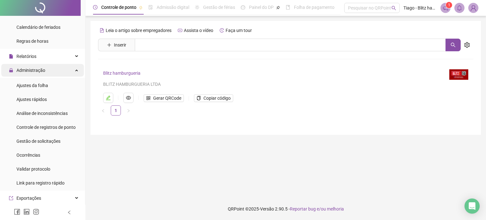
click at [39, 71] on span "Administração" at bounding box center [30, 70] width 29 height 5
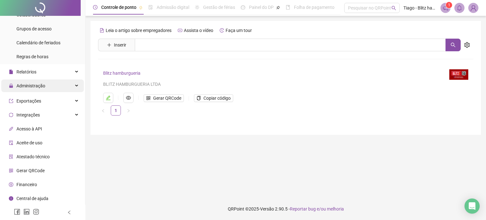
scroll to position [78, 0]
click at [39, 71] on div "Relatórios" at bounding box center [42, 73] width 83 height 13
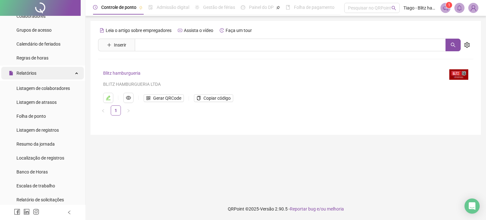
click at [38, 75] on div "Relatórios" at bounding box center [42, 73] width 83 height 13
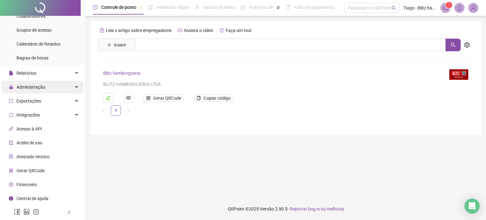
click at [42, 88] on span "Administração" at bounding box center [30, 87] width 29 height 5
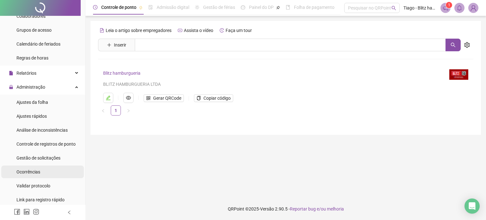
click at [33, 171] on span "Ocorrências" at bounding box center [28, 171] width 24 height 5
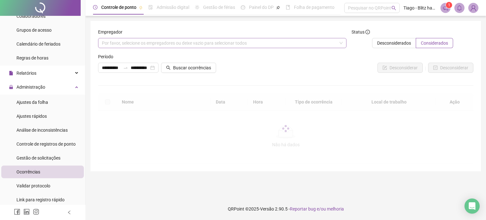
click at [331, 40] on div "Por favor, selecione os empregadores ou deixe vazio para selecionar todos" at bounding box center [222, 43] width 248 height 10
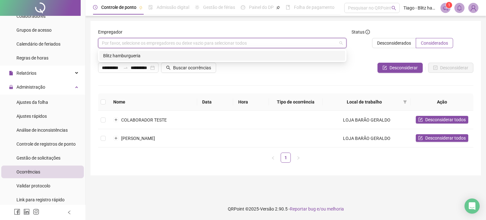
click at [155, 56] on div "Blitz hamburgueria" at bounding box center [222, 55] width 238 height 7
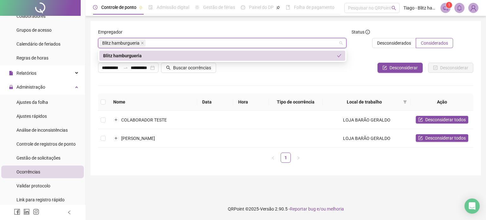
click at [378, 160] on ul "1" at bounding box center [285, 158] width 375 height 10
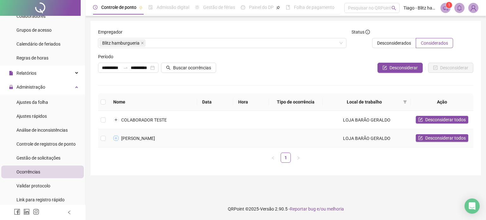
click at [118, 136] on button "Expandir linha" at bounding box center [116, 138] width 5 height 5
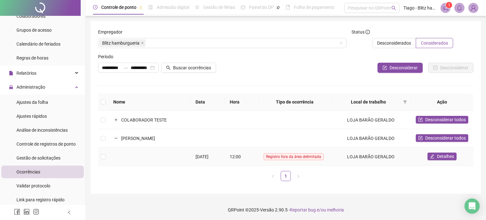
click at [393, 158] on td "LOJA BARÃO GERALDO" at bounding box center [370, 156] width 79 height 18
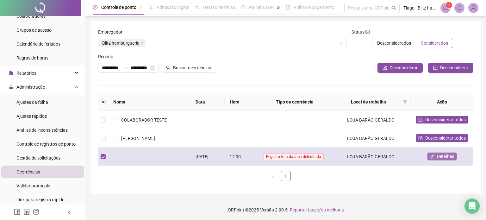
click at [434, 154] on icon "edit" at bounding box center [432, 156] width 4 height 4
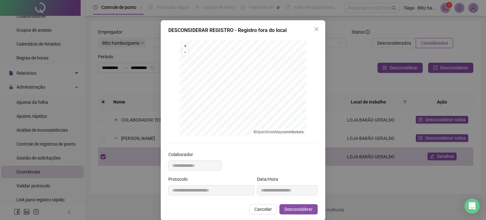
scroll to position [19, 0]
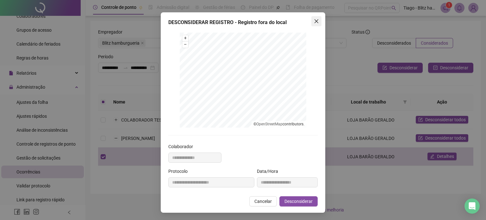
click at [316, 21] on icon "close" at bounding box center [316, 21] width 5 height 5
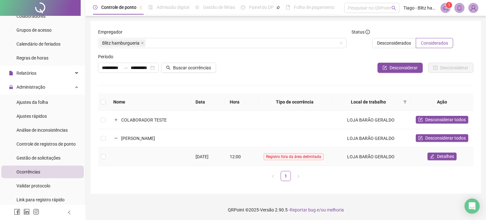
click at [216, 152] on td "[DATE]" at bounding box center [208, 156] width 34 height 18
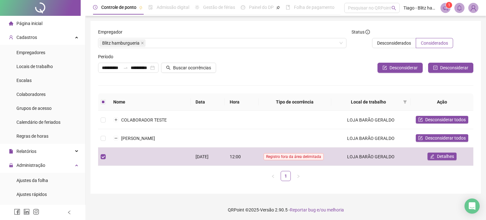
click at [44, 24] on li "Página inicial" at bounding box center [42, 23] width 83 height 13
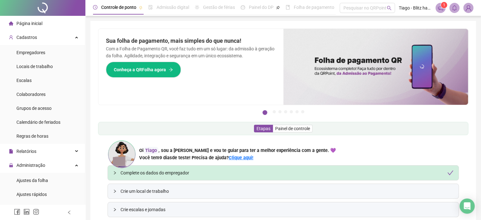
click at [263, 8] on span "Painel do DP" at bounding box center [261, 7] width 25 height 5
click at [234, 10] on span "Gestão de férias" at bounding box center [219, 7] width 32 height 5
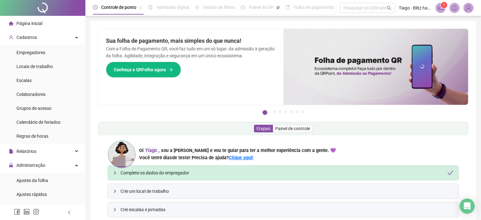
click at [260, 12] on div "Painel do DP" at bounding box center [260, 7] width 39 height 15
click at [264, 7] on span "Painel do DP" at bounding box center [261, 7] width 25 height 5
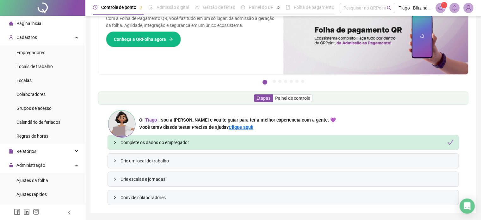
scroll to position [32, 0]
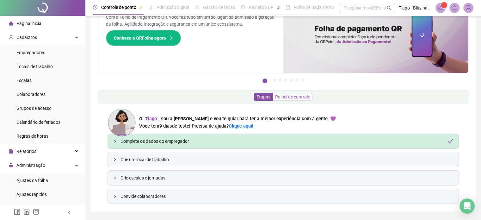
click at [294, 94] on span "Painel de controle" at bounding box center [292, 96] width 35 height 5
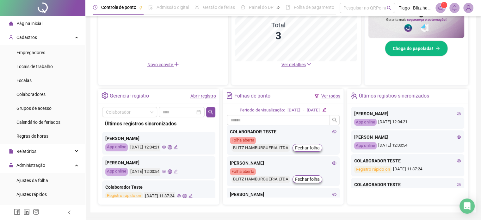
scroll to position [190, 0]
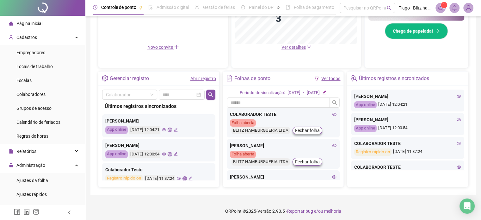
click at [166, 129] on icon "eye" at bounding box center [164, 130] width 4 height 4
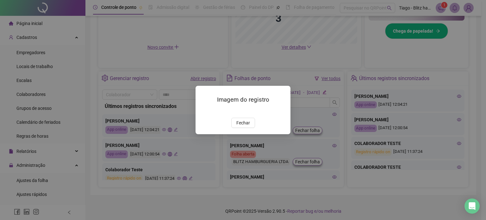
click at [167, 116] on div "Imagem do registro Fechar" at bounding box center [243, 110] width 486 height 220
click at [176, 157] on div "Imagem do registro Fechar" at bounding box center [243, 110] width 486 height 220
click at [239, 128] on button "Fechar" at bounding box center [243, 123] width 24 height 10
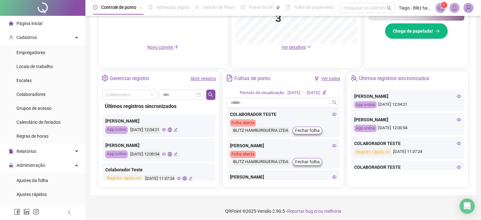
click at [172, 129] on icon "global" at bounding box center [170, 130] width 4 height 4
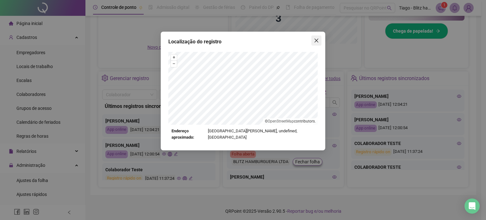
click at [317, 43] on icon "close" at bounding box center [316, 40] width 5 height 5
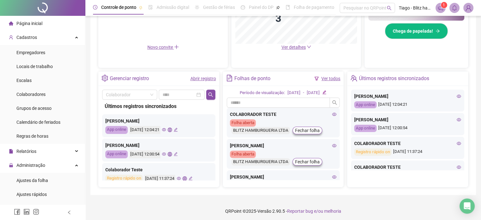
click at [457, 120] on icon "eye" at bounding box center [459, 119] width 4 height 4
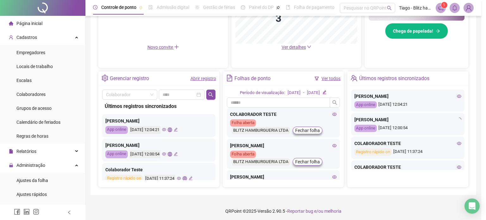
type input "**********"
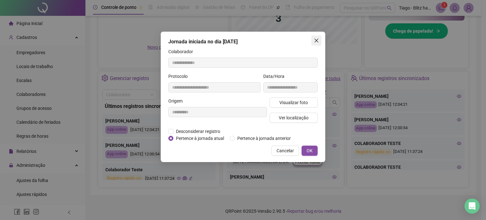
click at [321, 43] on button "Close" at bounding box center [316, 40] width 10 height 10
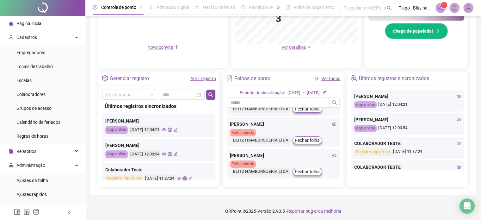
click at [310, 166] on div "Folha aberta BLITZ HAMBURGUERIA LTDA Fechar folha" at bounding box center [283, 167] width 107 height 15
click at [307, 177] on div "[PERSON_NAME] Folha aberta BLITZ HAMBURGUERIA LTDA Fechar folha" at bounding box center [283, 164] width 113 height 30
click at [36, 147] on div "Relatórios" at bounding box center [42, 151] width 83 height 13
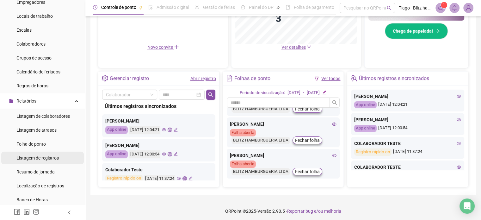
scroll to position [63, 0]
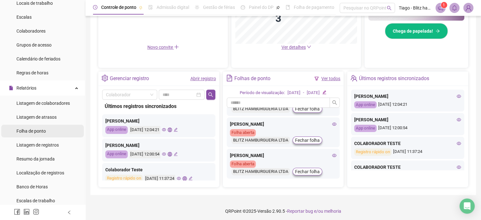
click at [58, 131] on li "Folha de ponto" at bounding box center [42, 131] width 83 height 13
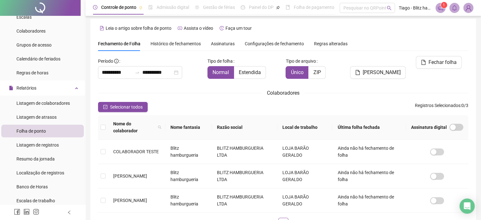
type input "**********"
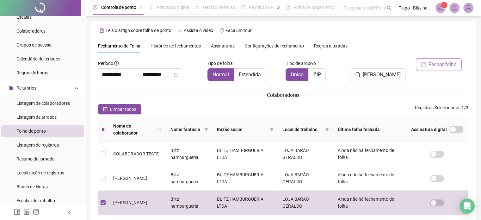
click at [442, 66] on span "Fechar folha" at bounding box center [443, 65] width 28 height 8
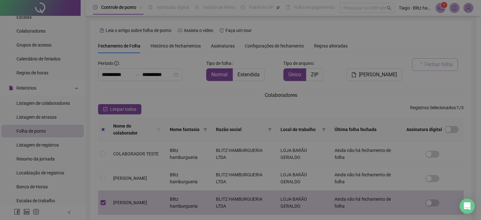
scroll to position [16, 0]
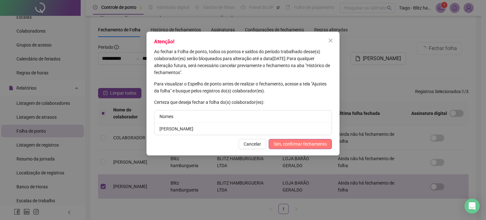
click at [292, 144] on span "Sim, confirmar fechamento" at bounding box center [300, 144] width 53 height 7
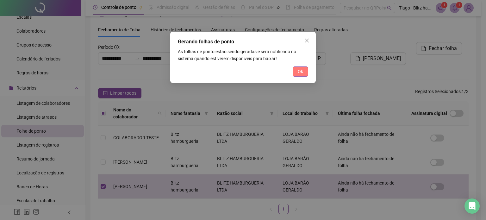
click at [302, 72] on span "Ok" at bounding box center [300, 71] width 5 height 7
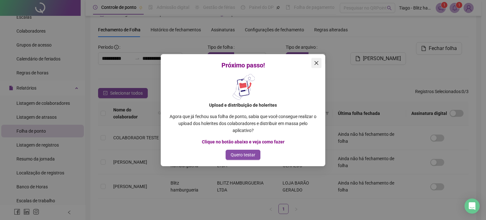
click at [315, 63] on icon "close" at bounding box center [316, 62] width 5 height 5
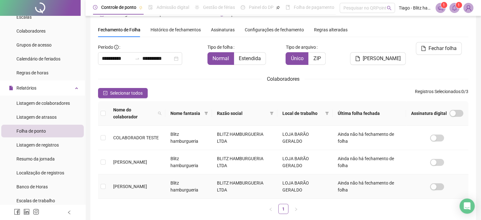
scroll to position [43, 0]
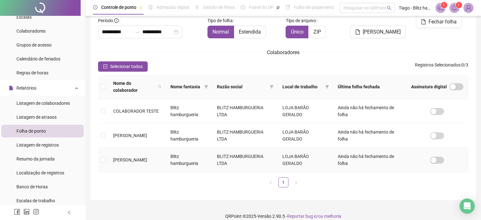
click at [272, 154] on td "BLITZ HAMBURGUERIA LTDA" at bounding box center [245, 160] width 66 height 24
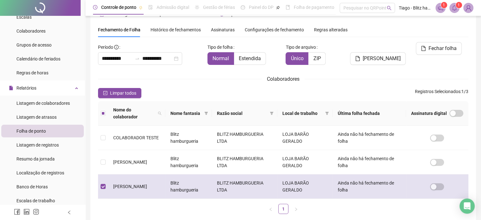
click at [110, 177] on td "[PERSON_NAME]" at bounding box center [136, 186] width 57 height 24
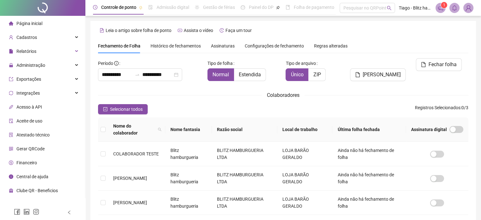
type input "**********"
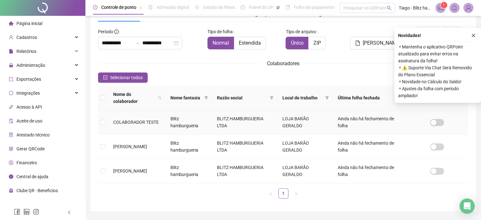
scroll to position [43, 0]
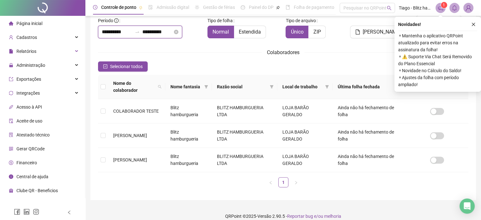
click at [122, 31] on input "**********" at bounding box center [117, 32] width 30 height 8
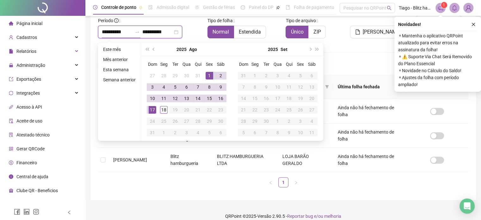
type input "**********"
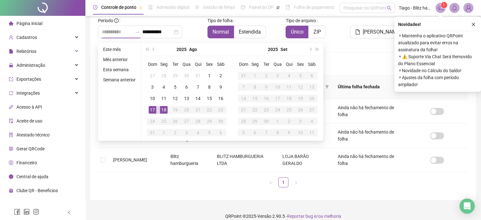
click at [163, 111] on div "18" at bounding box center [164, 110] width 8 height 8
type input "**********"
click at [165, 110] on div "18" at bounding box center [164, 110] width 8 height 8
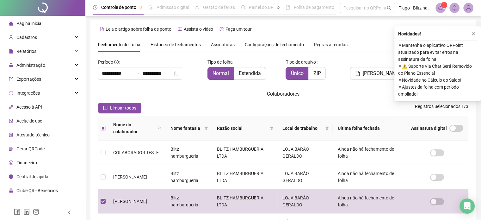
scroll to position [0, 0]
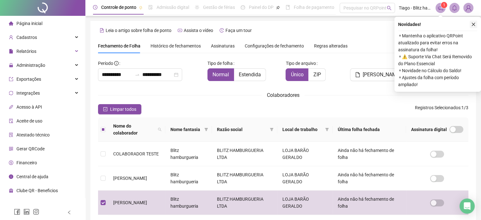
click at [475, 23] on icon "close" at bounding box center [473, 24] width 3 height 3
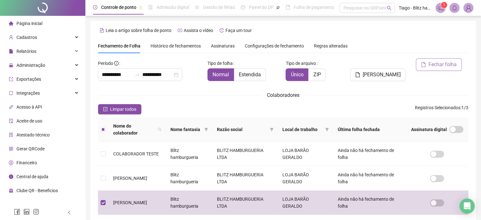
click at [430, 64] on span "Fechar folha" at bounding box center [443, 65] width 28 height 8
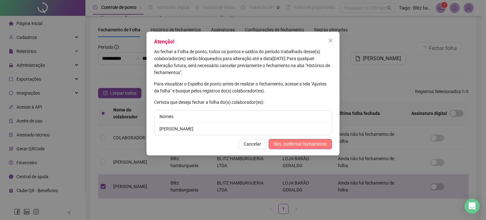
click at [292, 141] on span "Sim, confirmar fechamento" at bounding box center [300, 144] width 53 height 7
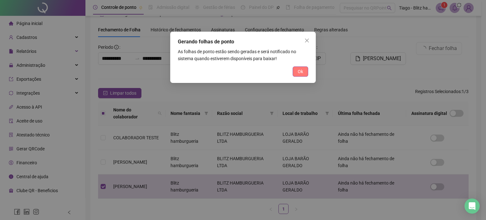
click at [303, 70] on span "Ok" at bounding box center [300, 71] width 5 height 7
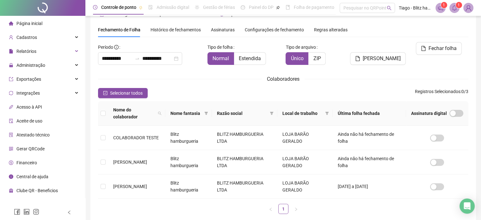
scroll to position [0, 0]
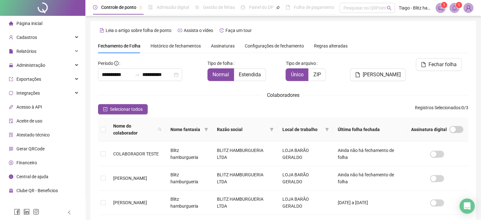
click at [172, 45] on span "Histórico de fechamentos" at bounding box center [176, 45] width 50 height 5
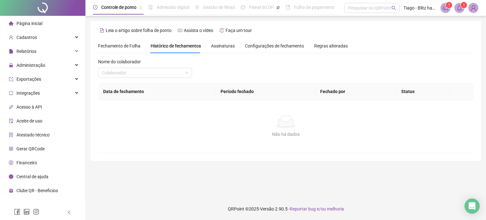
click at [296, 133] on div "Não há dados" at bounding box center [286, 134] width 360 height 7
click at [139, 73] on input "search" at bounding box center [142, 72] width 81 height 9
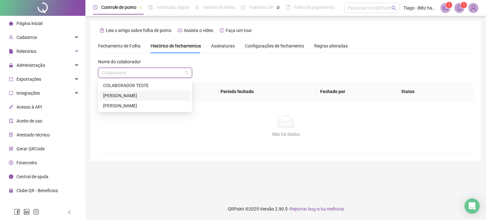
click at [125, 103] on div "[PERSON_NAME]" at bounding box center [145, 105] width 84 height 7
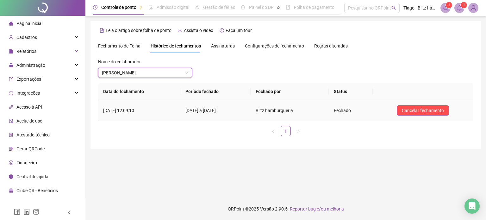
click at [355, 113] on td "Fechado" at bounding box center [351, 110] width 44 height 21
click at [351, 109] on span "Fechado" at bounding box center [342, 110] width 17 height 5
click at [220, 106] on td "18/08/2025 a 18/08/2025" at bounding box center [215, 110] width 70 height 21
click at [164, 110] on td "18/08/2025 às 12:09:10" at bounding box center [139, 110] width 82 height 21
drag, startPoint x: 189, startPoint y: 113, endPoint x: 238, endPoint y: 116, distance: 49.5
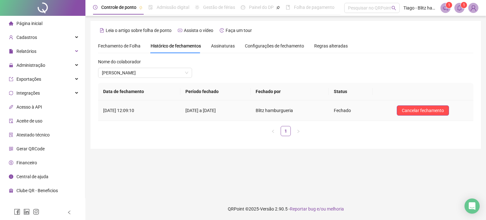
click at [238, 116] on td "18/08/2025 a 18/08/2025" at bounding box center [215, 110] width 70 height 21
click at [278, 117] on td "Blitz hamburgueria" at bounding box center [290, 110] width 78 height 21
click at [287, 112] on span "Blitz hamburgueria" at bounding box center [275, 110] width 38 height 5
click at [127, 42] on div "Fechamento de Folha" at bounding box center [119, 46] width 42 height 15
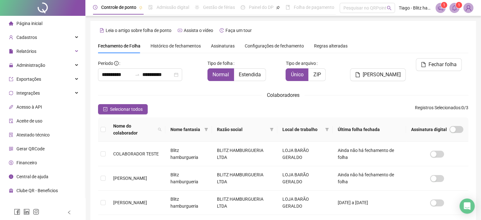
type input "**********"
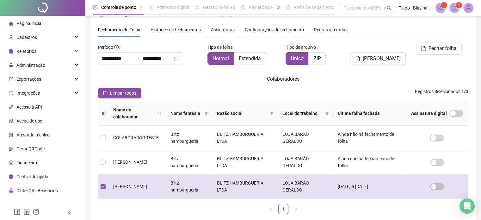
scroll to position [43, 0]
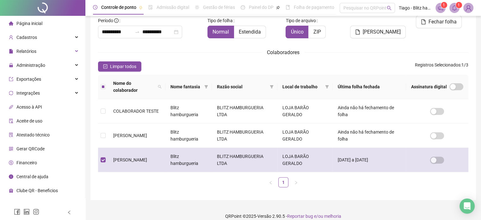
click at [333, 153] on td "LOJA BARÃO GERALDO" at bounding box center [305, 160] width 55 height 24
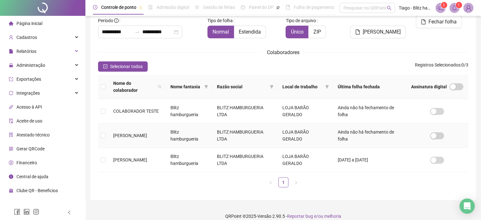
scroll to position [16, 0]
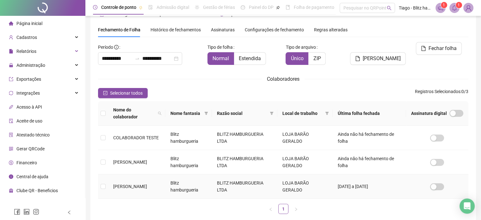
click at [166, 174] on td "[PERSON_NAME]" at bounding box center [136, 186] width 57 height 24
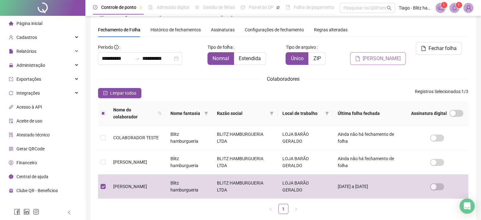
click at [371, 55] on span "[PERSON_NAME]" at bounding box center [382, 59] width 38 height 8
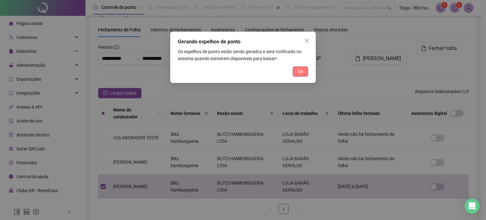
click at [296, 73] on button "Ok" at bounding box center [301, 71] width 16 height 10
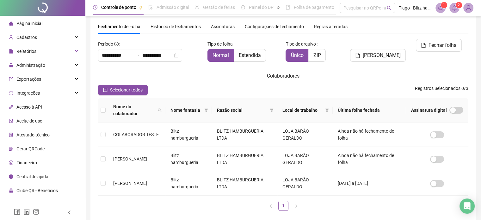
scroll to position [0, 0]
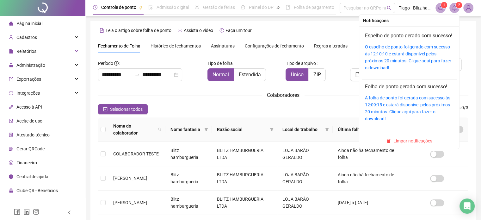
click at [452, 9] on icon "bell" at bounding box center [455, 8] width 6 height 6
click at [411, 56] on link "O espelho de ponto foi gerado com sucesso às 12:10:10 e estará disponível pelos…" at bounding box center [408, 57] width 86 height 26
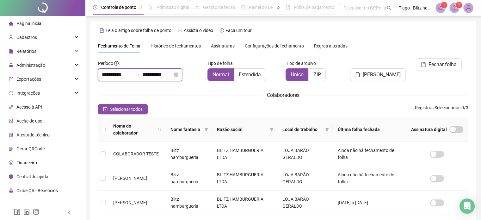
click at [126, 77] on input "**********" at bounding box center [117, 75] width 30 height 8
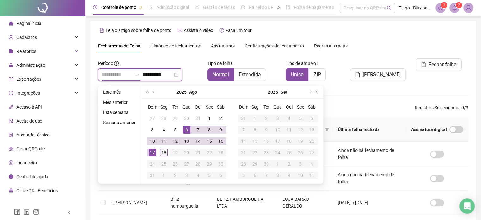
type input "**********"
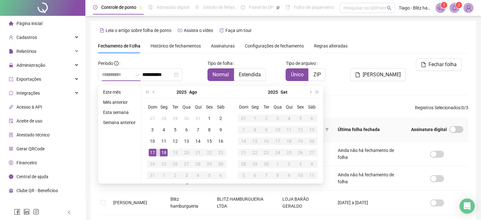
click at [165, 155] on div "18" at bounding box center [164, 153] width 8 height 8
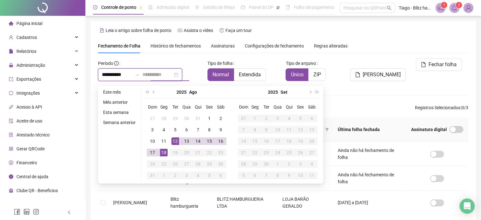
type input "**********"
click at [164, 149] on div "18" at bounding box center [164, 153] width 8 height 8
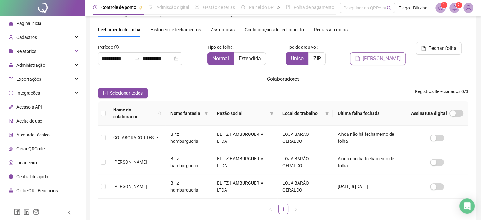
click at [382, 55] on span "[PERSON_NAME]" at bounding box center [382, 59] width 38 height 8
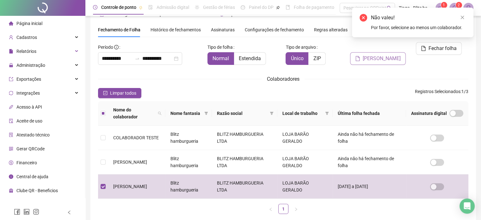
click at [375, 55] on span "[PERSON_NAME]" at bounding box center [382, 59] width 38 height 8
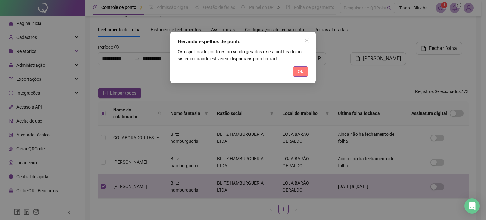
click at [297, 70] on button "Ok" at bounding box center [301, 71] width 16 height 10
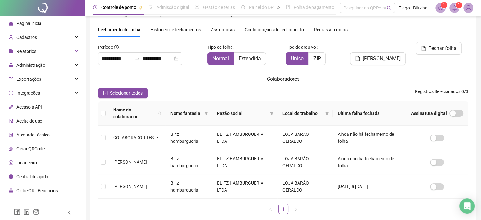
click at [457, 10] on icon "bell" at bounding box center [455, 8] width 6 height 6
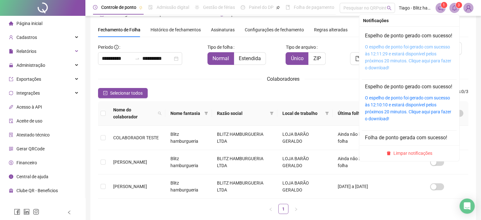
click at [400, 60] on link "O espelho de ponto foi gerado com sucesso às 12:11:29 e estará disponível pelos…" at bounding box center [408, 57] width 86 height 26
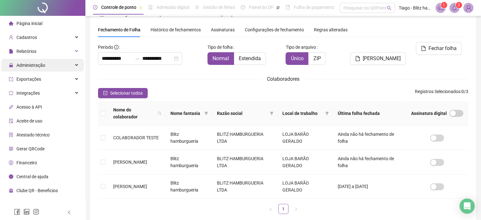
click at [48, 71] on div "Administração" at bounding box center [42, 65] width 83 height 13
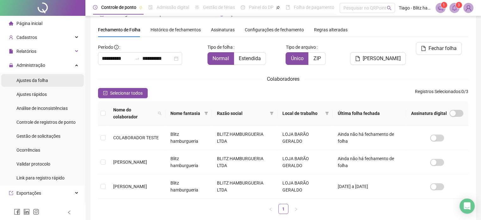
click at [55, 79] on li "Ajustes da folha" at bounding box center [42, 80] width 83 height 13
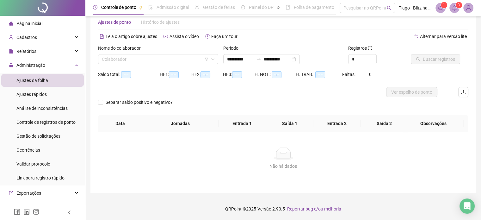
scroll to position [13, 0]
click at [130, 60] on input "search" at bounding box center [155, 59] width 107 height 9
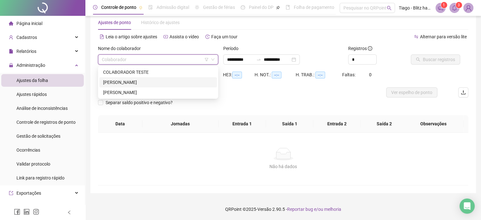
click at [124, 87] on div "[PERSON_NAME]" at bounding box center [158, 92] width 118 height 10
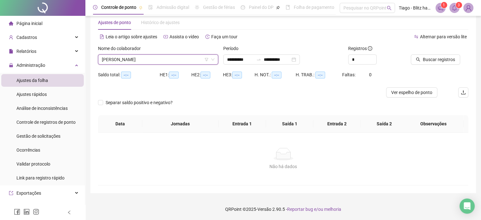
click at [182, 60] on span "[PERSON_NAME]" at bounding box center [158, 59] width 113 height 9
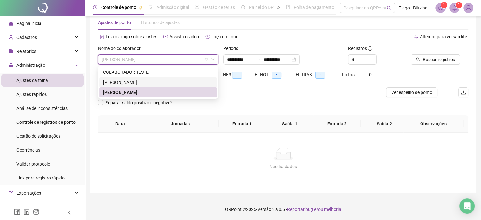
click at [148, 82] on div "[PERSON_NAME]" at bounding box center [158, 82] width 110 height 7
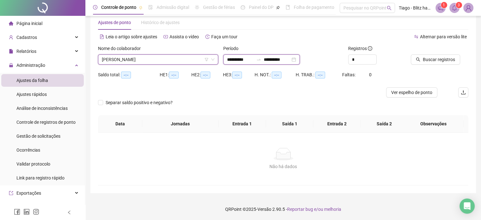
click at [245, 58] on input "**********" at bounding box center [240, 59] width 27 height 7
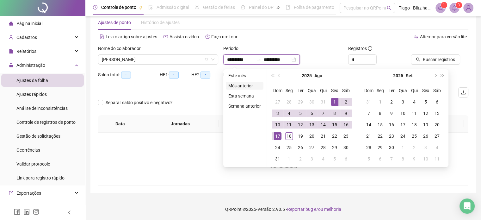
type input "**********"
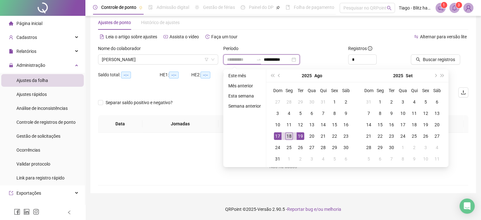
type input "**********"
click at [291, 134] on div "18" at bounding box center [289, 136] width 8 height 8
type input "**********"
click at [292, 139] on div "18" at bounding box center [289, 136] width 8 height 8
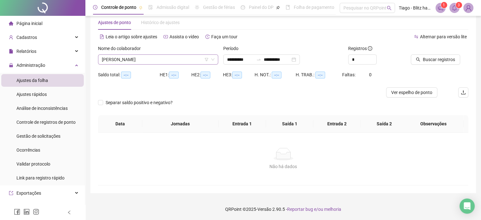
click at [203, 61] on span "[PERSON_NAME]" at bounding box center [158, 59] width 113 height 9
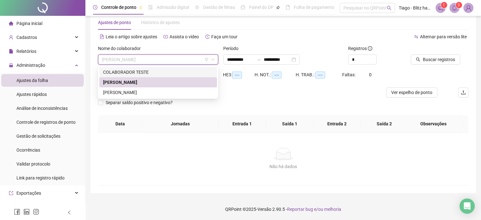
click at [138, 73] on div "COLABORADOR TESTE" at bounding box center [158, 72] width 110 height 7
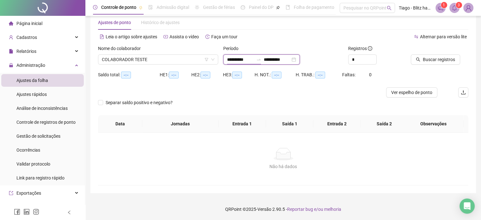
click at [238, 58] on input "**********" at bounding box center [240, 59] width 27 height 7
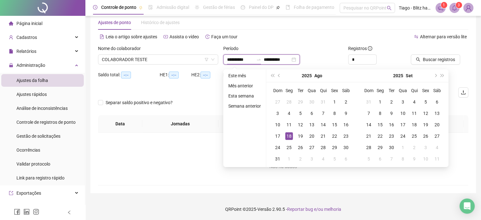
click at [238, 58] on input "**********" at bounding box center [240, 59] width 27 height 7
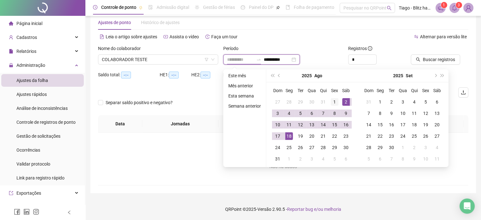
type input "**********"
click at [337, 104] on div "1" at bounding box center [335, 102] width 8 height 8
type input "**********"
click at [288, 134] on div "18" at bounding box center [289, 136] width 8 height 8
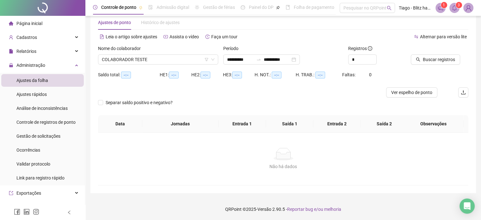
click at [442, 54] on div "Buscar registros" at bounding box center [432, 59] width 42 height 10
click at [441, 57] on span "Buscar registros" at bounding box center [439, 59] width 32 height 7
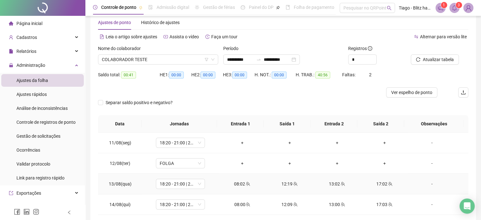
scroll to position [0, 0]
click at [244, 143] on div "+" at bounding box center [242, 142] width 37 height 7
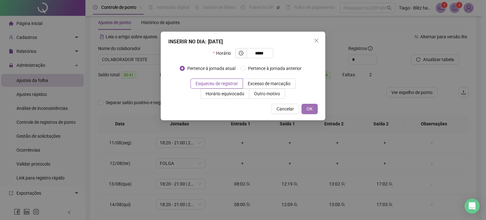
type input "*****"
click at [308, 110] on span "OK" at bounding box center [310, 108] width 6 height 7
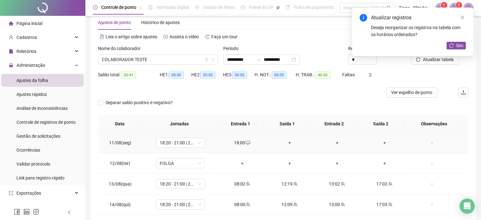
click at [286, 143] on div "+" at bounding box center [289, 142] width 37 height 7
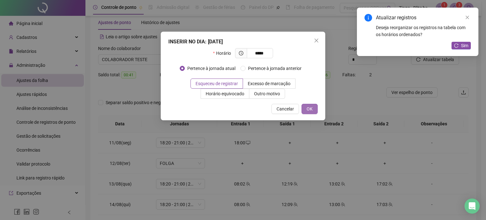
type input "*****"
click at [309, 110] on span "OK" at bounding box center [310, 108] width 6 height 7
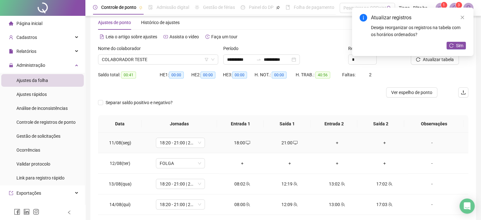
click at [331, 145] on div "+" at bounding box center [337, 142] width 37 height 7
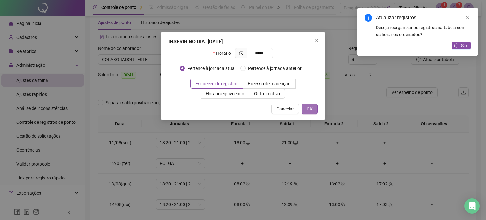
type input "*****"
click at [316, 109] on button "OK" at bounding box center [310, 109] width 16 height 10
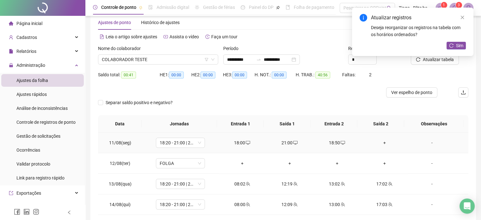
click at [384, 141] on div "+" at bounding box center [384, 142] width 37 height 7
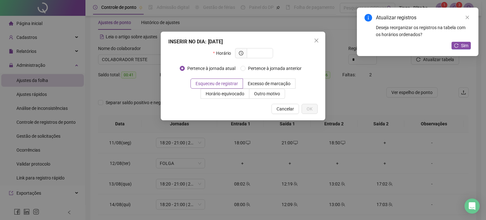
type input "*"
type input "*****"
click at [315, 113] on button "OK" at bounding box center [310, 109] width 16 height 10
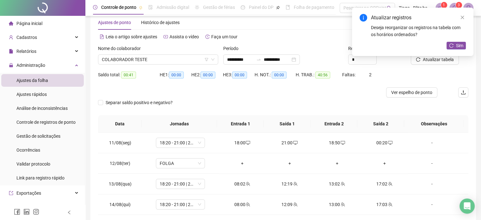
click at [445, 56] on div "Atualizar registros Deseja reorganizar os registros na tabela com os horários o…" at bounding box center [413, 32] width 122 height 48
click at [463, 17] on icon "close" at bounding box center [463, 17] width 4 height 4
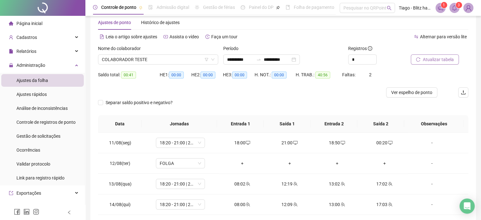
click at [439, 60] on span "Atualizar tabela" at bounding box center [438, 59] width 31 height 7
click at [238, 144] on div "00:20" at bounding box center [242, 142] width 37 height 7
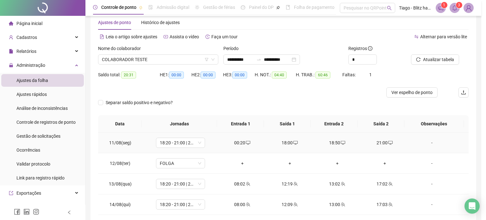
type input "**********"
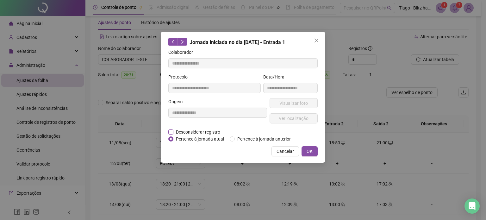
click at [211, 129] on span "Desconsiderar registro" at bounding box center [197, 132] width 49 height 7
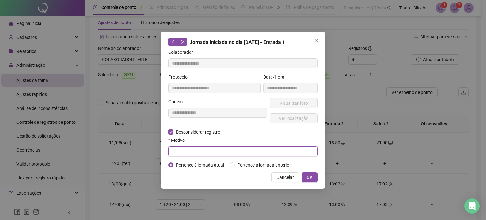
click at [260, 153] on input "text" at bounding box center [242, 151] width 149 height 10
click at [209, 152] on input "text" at bounding box center [242, 151] width 149 height 10
type input "*****"
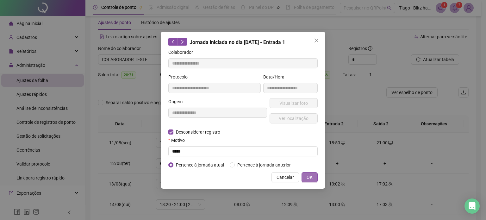
click at [307, 176] on span "OK" at bounding box center [310, 177] width 6 height 7
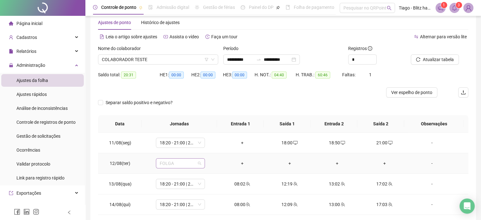
click at [184, 163] on span "FOLGA" at bounding box center [180, 163] width 41 height 9
click at [240, 164] on div "+" at bounding box center [242, 163] width 37 height 7
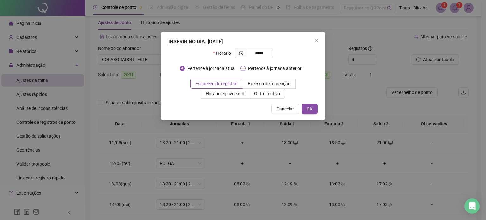
type input "*****"
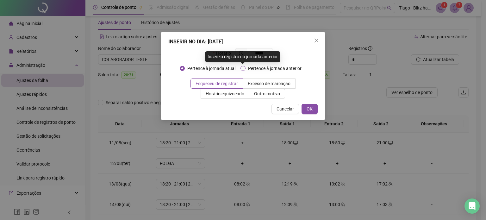
click at [279, 71] on span "Pertence à jornada anterior" at bounding box center [275, 68] width 59 height 7
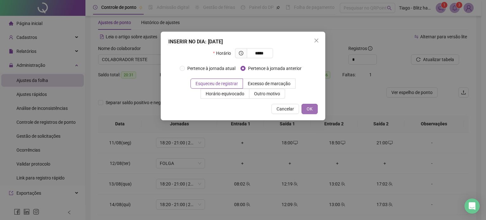
click at [316, 112] on button "OK" at bounding box center [310, 109] width 16 height 10
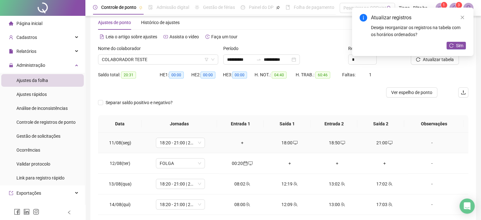
click at [241, 145] on div "+" at bounding box center [242, 142] width 37 height 7
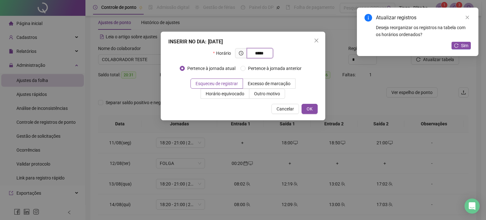
type input "*****"
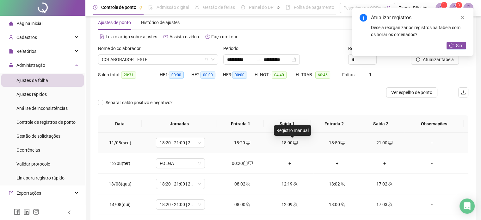
click at [293, 143] on icon "desktop" at bounding box center [295, 143] width 4 height 4
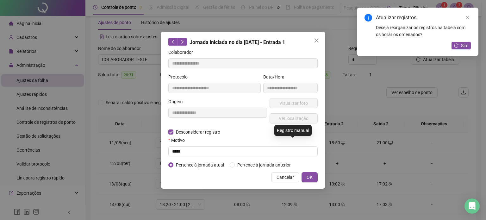
type input "**********"
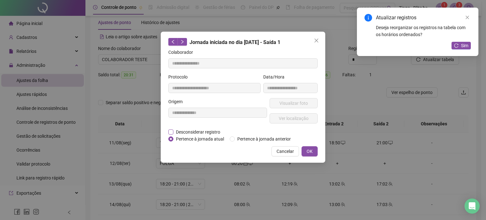
click at [175, 134] on span "Desconsiderar registro" at bounding box center [197, 132] width 49 height 7
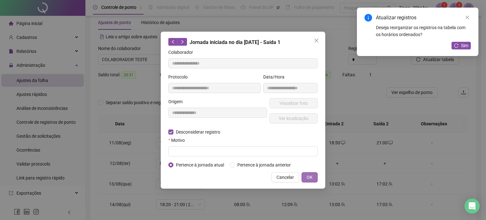
click at [308, 176] on span "OK" at bounding box center [310, 177] width 6 height 7
click at [310, 178] on span "OK" at bounding box center [310, 177] width 6 height 7
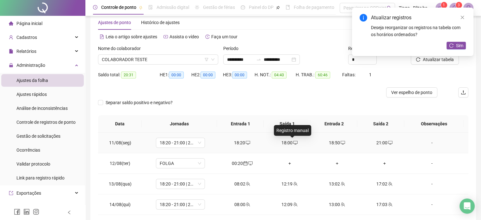
click at [289, 142] on div "18:00" at bounding box center [289, 142] width 37 height 7
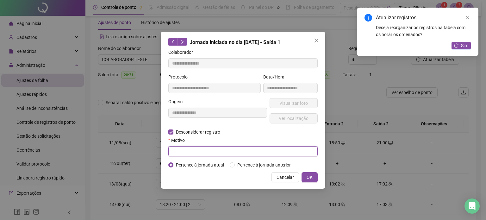
click at [196, 151] on input "text" at bounding box center [242, 151] width 149 height 10
type input "*****"
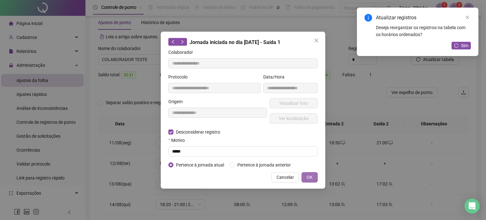
click at [312, 177] on span "OK" at bounding box center [310, 177] width 6 height 7
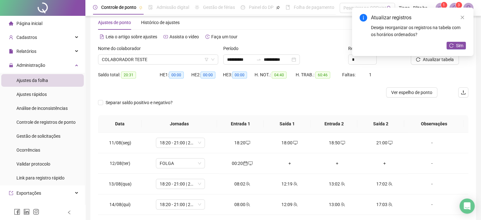
click at [442, 56] on div "Atualizar registros Deseja reorganizar os registros na tabela com os horários o…" at bounding box center [413, 32] width 122 height 48
click at [440, 62] on span "Atualizar tabela" at bounding box center [438, 59] width 31 height 7
click at [462, 19] on icon "close" at bounding box center [463, 17] width 4 height 4
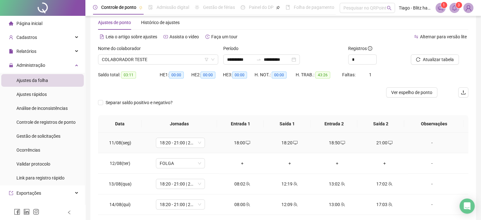
click at [285, 146] on td "18:20" at bounding box center [289, 143] width 47 height 21
click at [294, 144] on icon "desktop" at bounding box center [295, 143] width 4 height 4
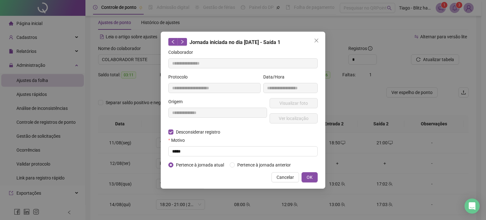
type input "**********"
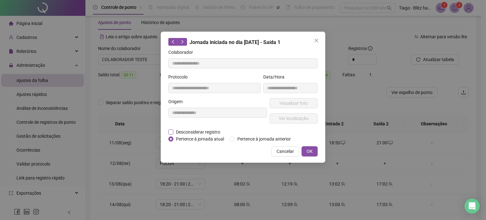
click at [207, 134] on span "Desconsiderar registro" at bounding box center [197, 132] width 49 height 7
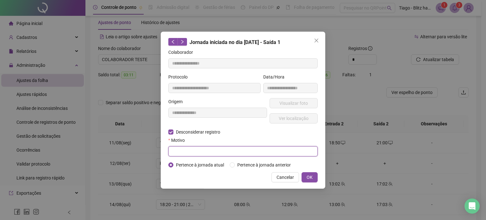
click at [204, 151] on input "text" at bounding box center [242, 151] width 149 height 10
type input "*****"
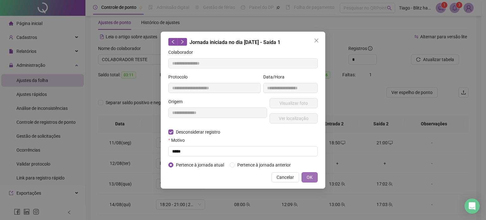
click at [315, 176] on button "OK" at bounding box center [310, 177] width 16 height 10
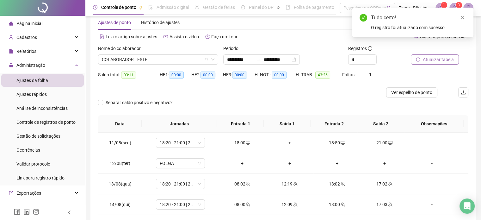
click at [452, 62] on span "Atualizar tabela" at bounding box center [438, 59] width 31 height 7
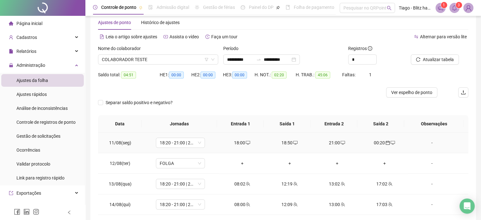
click at [288, 141] on div "18:50" at bounding box center [289, 142] width 37 height 7
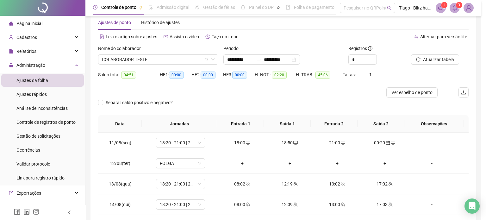
type input "**********"
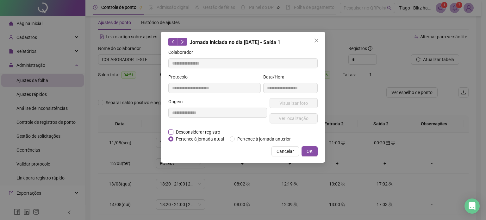
click at [206, 130] on span "Desconsiderar registro" at bounding box center [197, 132] width 49 height 7
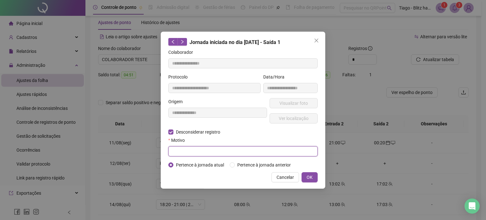
click at [187, 152] on input "text" at bounding box center [242, 151] width 149 height 10
type input "*****"
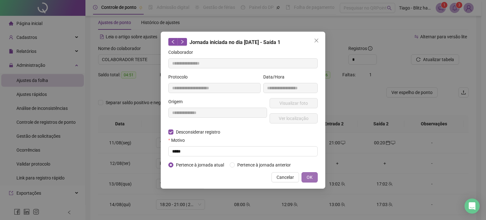
click at [309, 180] on span "OK" at bounding box center [310, 177] width 6 height 7
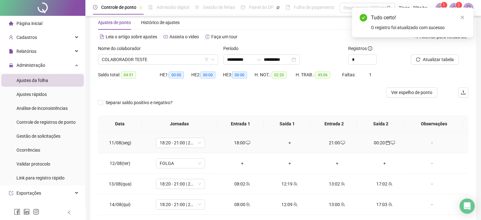
click at [289, 142] on div "+" at bounding box center [289, 142] width 37 height 7
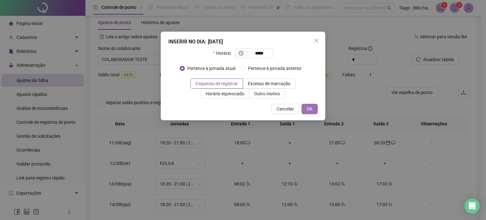
type input "*****"
click at [309, 107] on span "OK" at bounding box center [310, 108] width 6 height 7
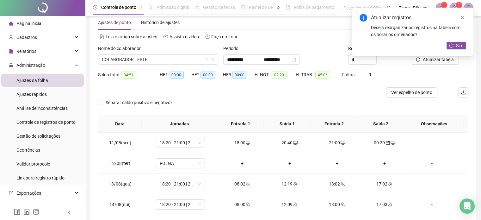
click at [447, 56] on div "Atualizar registros Deseja reorganizar os registros na tabela com os horários o…" at bounding box center [413, 32] width 122 height 48
click at [444, 61] on span "Atualizar tabela" at bounding box center [438, 59] width 31 height 7
click at [414, 95] on span "Ver espelho de ponto" at bounding box center [412, 92] width 41 height 7
click at [163, 57] on span "COLABORADOR TESTE" at bounding box center [158, 59] width 113 height 9
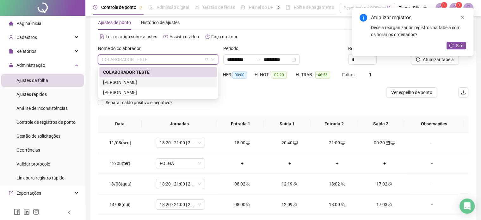
click at [148, 85] on div "[PERSON_NAME]" at bounding box center [158, 82] width 110 height 7
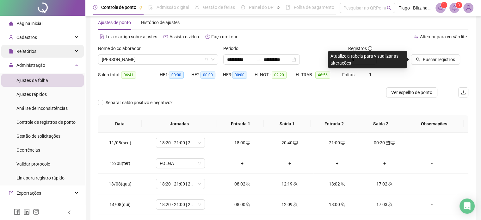
click at [39, 55] on div "Relatórios" at bounding box center [42, 51] width 83 height 13
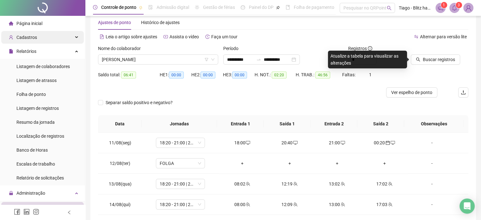
click at [38, 34] on div "Cadastros" at bounding box center [42, 37] width 83 height 13
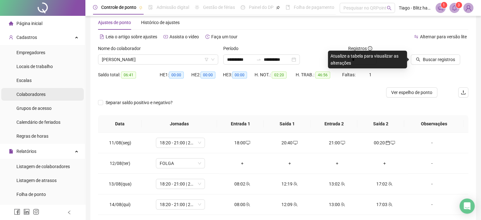
click at [35, 93] on span "Colaboradores" at bounding box center [30, 94] width 29 height 5
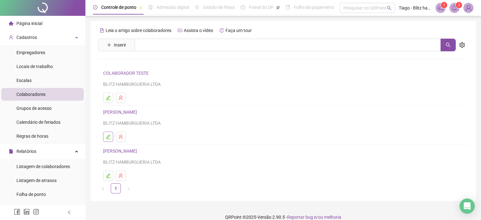
click at [110, 134] on button "button" at bounding box center [108, 137] width 10 height 10
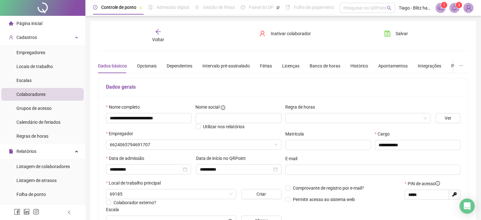
type input "**********"
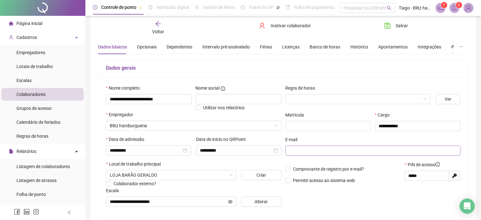
scroll to position [32, 0]
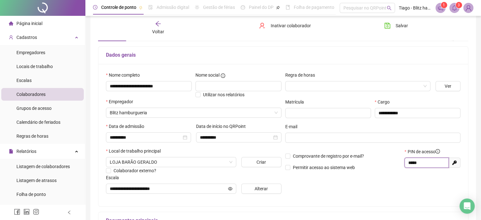
drag, startPoint x: 430, startPoint y: 162, endPoint x: 397, endPoint y: 162, distance: 33.9
click at [397, 162] on div "Comprovante de registro por e-mail? Permitir acesso ao sistema web PIN de acess…" at bounding box center [373, 161] width 179 height 27
click at [217, 137] on input "**********" at bounding box center [236, 137] width 72 height 7
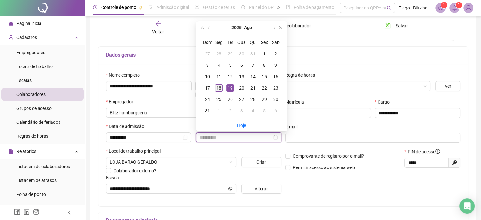
type input "**********"
click at [220, 90] on div "18" at bounding box center [219, 88] width 8 height 8
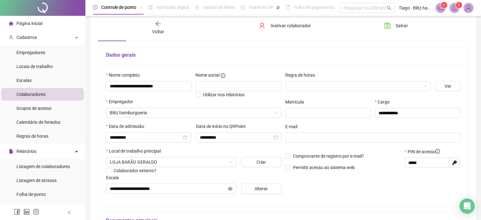
click at [273, 150] on div "Local de trabalho principal" at bounding box center [194, 151] width 176 height 9
click at [395, 24] on button "Salvar" at bounding box center [396, 26] width 33 height 10
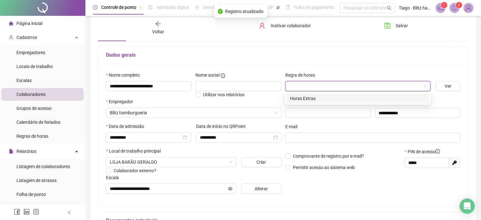
click at [412, 89] on input "search" at bounding box center [355, 85] width 132 height 9
click at [351, 70] on div "**********" at bounding box center [283, 135] width 370 height 142
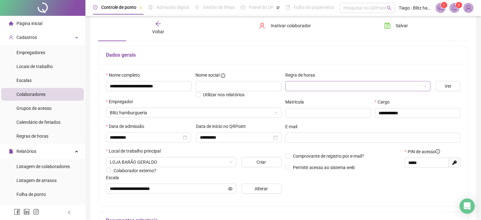
click at [360, 86] on input "search" at bounding box center [355, 85] width 132 height 9
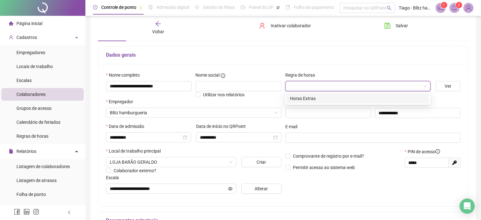
click at [378, 68] on div "**********" at bounding box center [283, 135] width 370 height 142
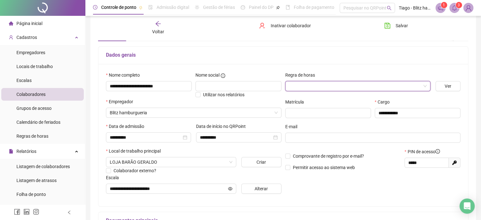
click at [380, 82] on input "search" at bounding box center [355, 85] width 132 height 9
click at [447, 89] on span "Ver" at bounding box center [448, 86] width 7 height 7
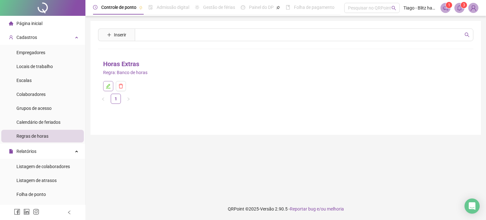
click at [109, 86] on icon "edit" at bounding box center [108, 86] width 5 height 5
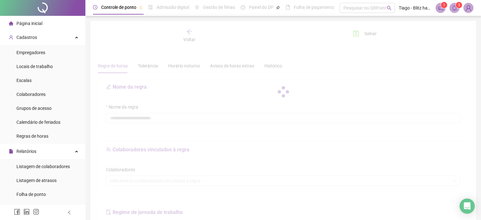
type input "**********"
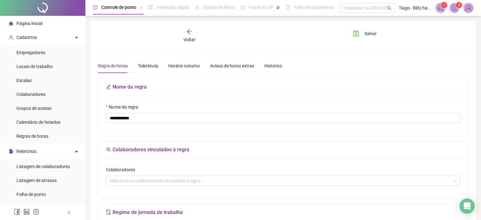
click at [200, 34] on div "Voltar" at bounding box center [190, 35] width 58 height 15
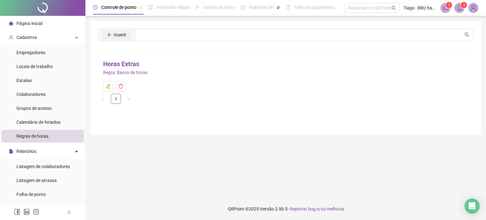
click at [127, 34] on button "Inserir" at bounding box center [116, 35] width 29 height 10
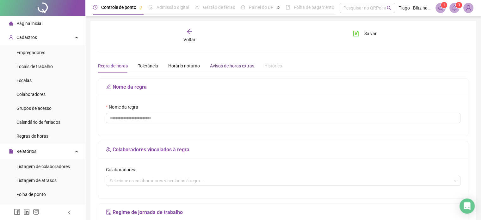
click at [221, 69] on div "Avisos de horas extras" at bounding box center [232, 65] width 44 height 7
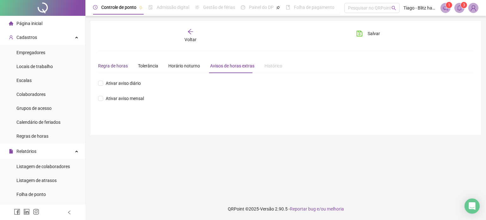
click at [119, 68] on div "Regra de horas" at bounding box center [113, 65] width 30 height 7
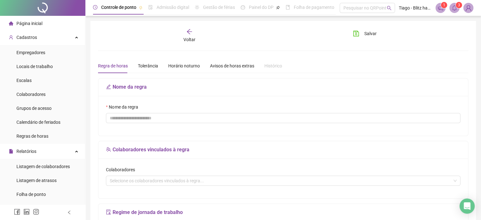
click at [198, 39] on div "Voltar" at bounding box center [190, 35] width 58 height 15
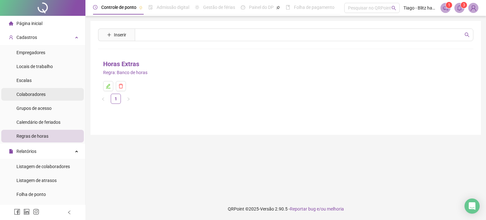
click at [58, 93] on li "Colaboradores" at bounding box center [42, 94] width 83 height 13
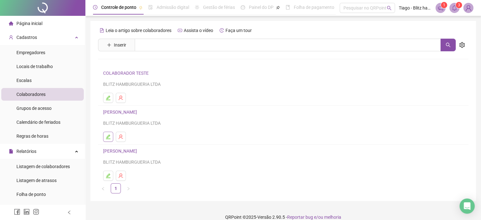
click at [109, 136] on icon "edit" at bounding box center [108, 137] width 4 height 4
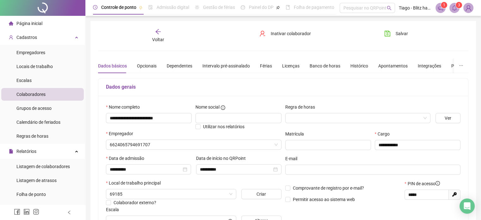
type input "**********"
click at [376, 114] on input "search" at bounding box center [355, 117] width 132 height 9
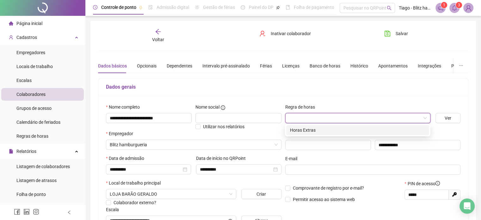
click at [327, 128] on div "Horas Extras" at bounding box center [357, 130] width 135 height 7
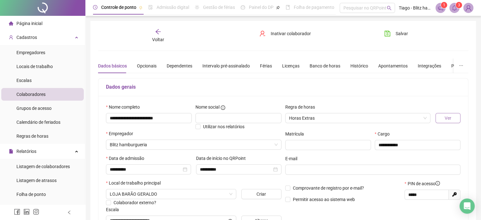
click at [447, 121] on span "Ver" at bounding box center [448, 118] width 7 height 7
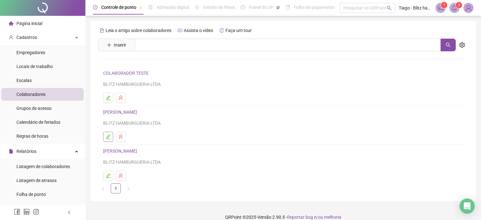
click at [110, 135] on icon "edit" at bounding box center [108, 136] width 5 height 5
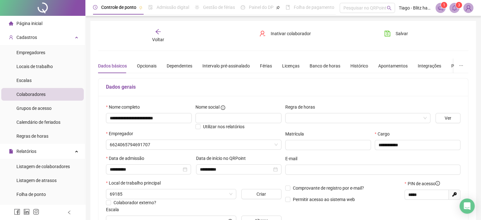
type input "**********"
click at [417, 115] on input "search" at bounding box center [355, 117] width 132 height 9
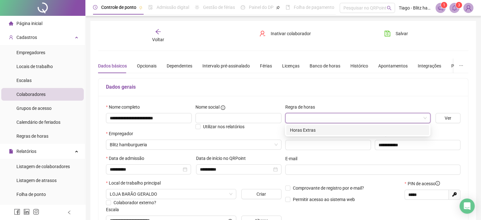
click at [332, 131] on div "Horas Extras" at bounding box center [357, 130] width 135 height 7
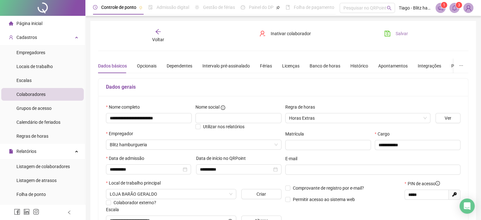
click at [399, 35] on span "Salvar" at bounding box center [402, 33] width 12 height 7
click at [442, 116] on button "Ver" at bounding box center [448, 118] width 25 height 10
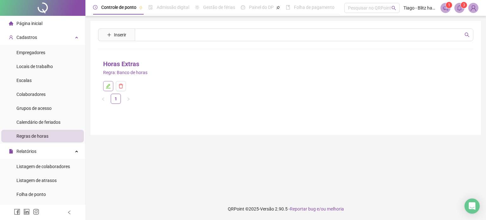
click at [108, 86] on icon "edit" at bounding box center [108, 86] width 5 height 5
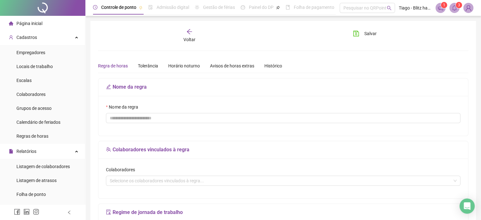
type input "**********"
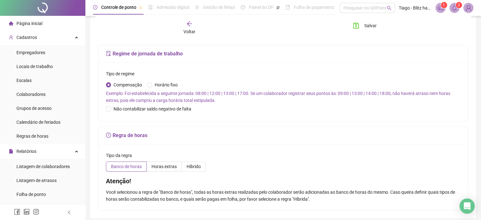
scroll to position [183, 0]
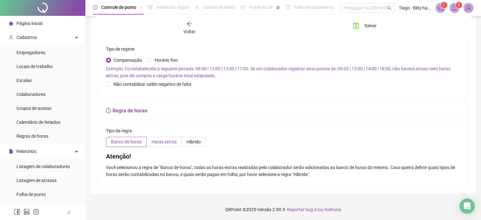
click at [168, 144] on span "Horas extras" at bounding box center [164, 141] width 25 height 5
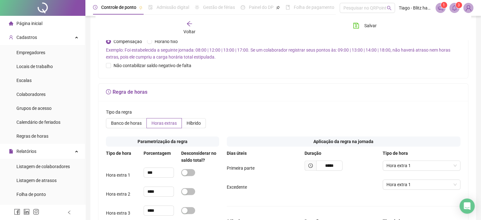
scroll to position [215, 0]
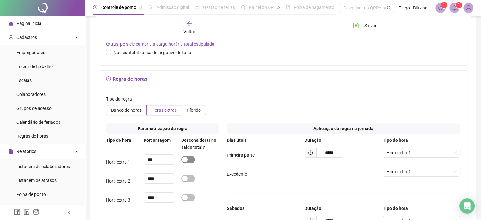
click at [188, 160] on button "button" at bounding box center [188, 159] width 14 height 7
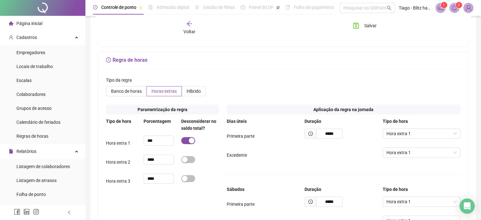
scroll to position [233, 0]
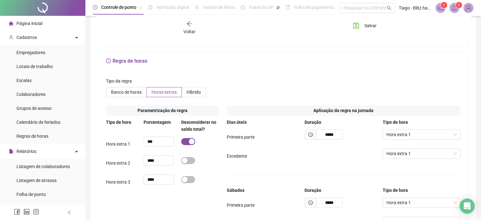
click at [194, 22] on div "Voltar" at bounding box center [190, 28] width 58 height 15
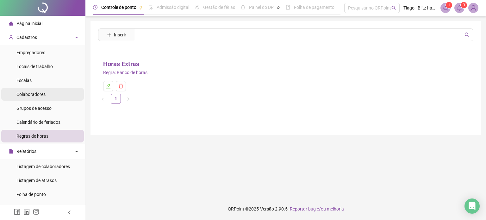
click at [48, 91] on li "Colaboradores" at bounding box center [42, 94] width 83 height 13
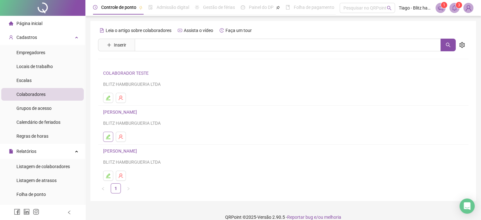
click at [106, 138] on icon "edit" at bounding box center [108, 136] width 5 height 5
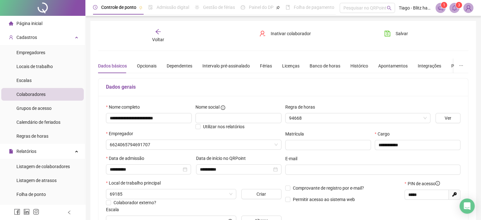
type input "**********"
click at [451, 118] on span "Ver" at bounding box center [448, 118] width 7 height 7
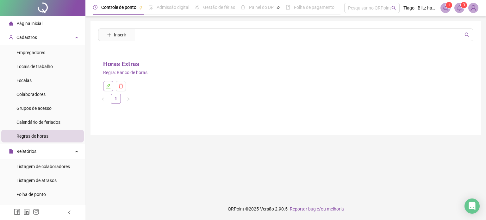
click at [110, 86] on icon "edit" at bounding box center [108, 86] width 5 height 5
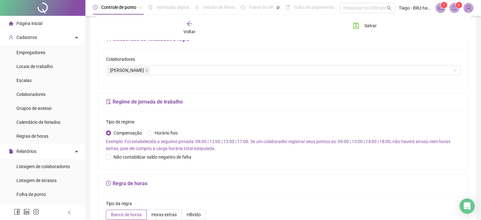
scroll to position [56, 0]
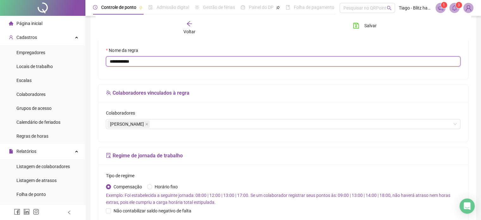
click at [141, 60] on input "**********" at bounding box center [283, 61] width 355 height 10
click at [137, 63] on input "**********" at bounding box center [283, 61] width 355 height 10
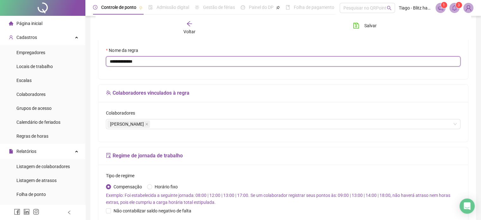
drag, startPoint x: 128, startPoint y: 63, endPoint x: 99, endPoint y: 62, distance: 29.4
click at [99, 62] on div "**********" at bounding box center [283, 59] width 370 height 40
type input "**********"
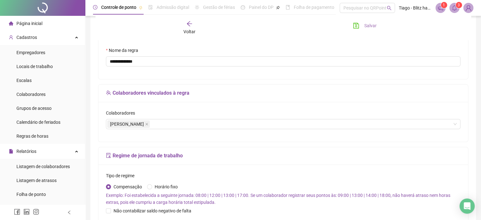
click at [361, 25] on button "Salvar" at bounding box center [364, 26] width 33 height 10
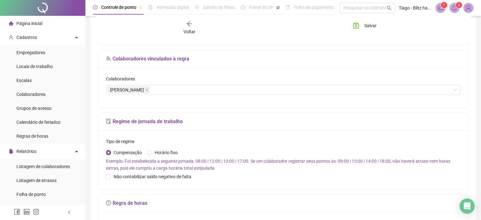
scroll to position [88, 0]
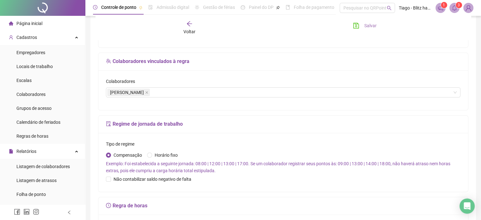
click at [380, 25] on button "Salvar" at bounding box center [364, 26] width 33 height 10
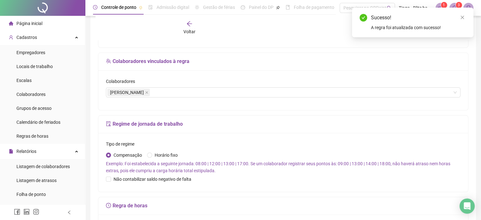
click at [186, 31] on span "Voltar" at bounding box center [190, 31] width 12 height 5
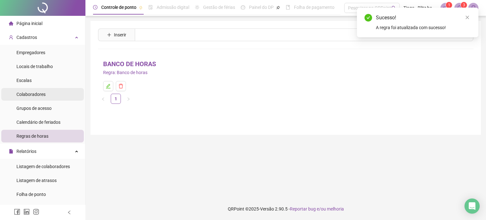
click at [46, 92] on li "Colaboradores" at bounding box center [42, 94] width 83 height 13
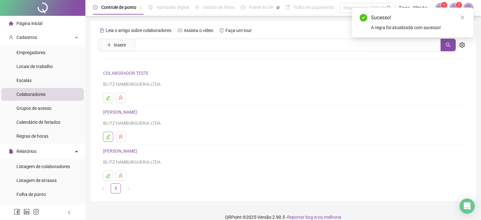
click at [110, 136] on button "button" at bounding box center [108, 137] width 10 height 10
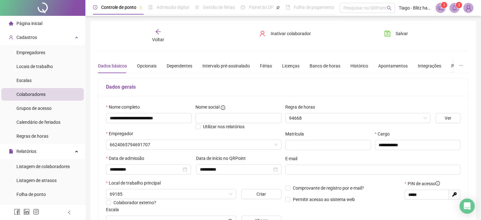
type input "**********"
click at [465, 205] on icon "Open Intercom Messenger" at bounding box center [467, 206] width 7 height 8
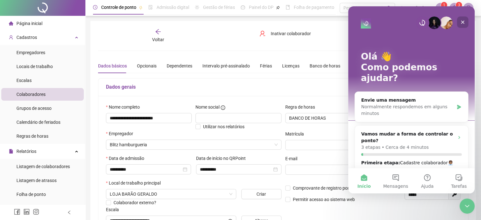
click at [465, 24] on icon "Fechar" at bounding box center [463, 22] width 5 height 5
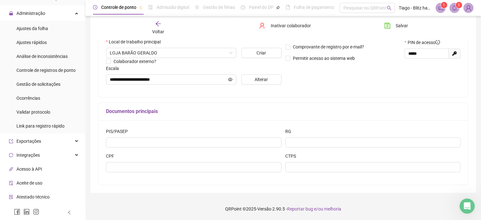
scroll to position [320, 0]
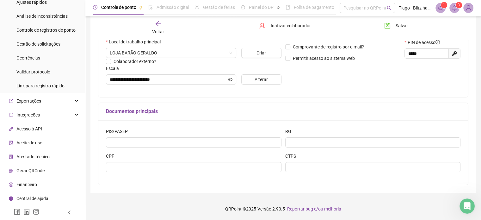
click at [32, 197] on span "Central de ajuda" at bounding box center [32, 198] width 32 height 5
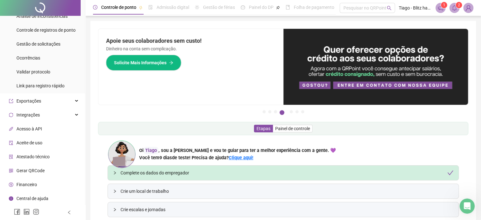
click at [417, 9] on span "Tiago - Blitz hamburgueria" at bounding box center [415, 7] width 33 height 7
click at [468, 9] on img at bounding box center [468, 7] width 9 height 9
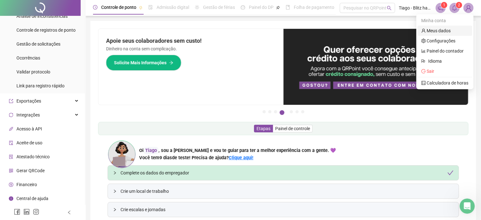
click at [442, 33] on link "Meus dados" at bounding box center [436, 30] width 29 height 5
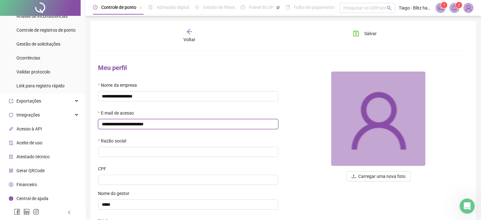
click at [163, 125] on input "**********" at bounding box center [188, 124] width 180 height 10
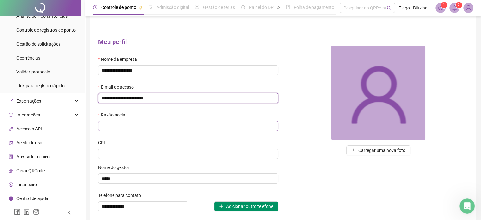
scroll to position [63, 0]
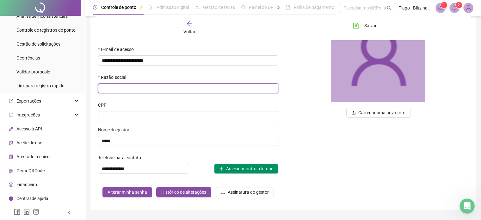
click at [149, 87] on input "text" at bounding box center [188, 88] width 180 height 10
type input "**********"
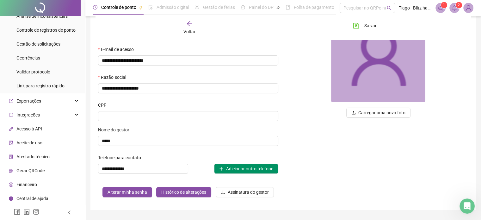
click at [305, 91] on div at bounding box center [379, 55] width 180 height 95
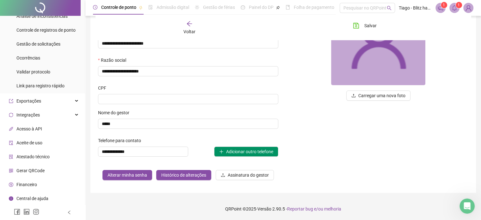
scroll to position [0, 0]
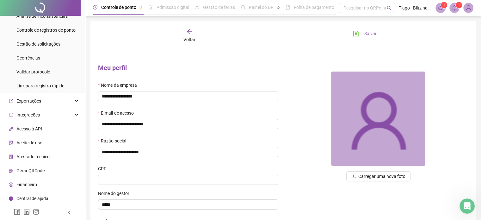
click at [379, 32] on button "Salvar" at bounding box center [364, 33] width 33 height 10
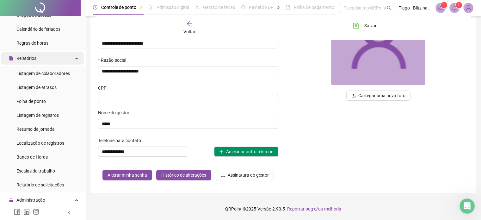
scroll to position [95, 0]
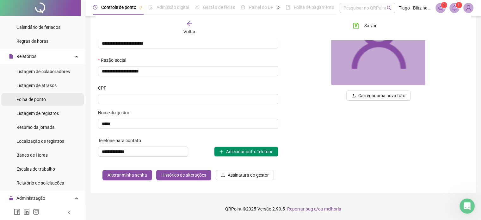
click at [51, 99] on li "Folha de ponto" at bounding box center [42, 99] width 83 height 13
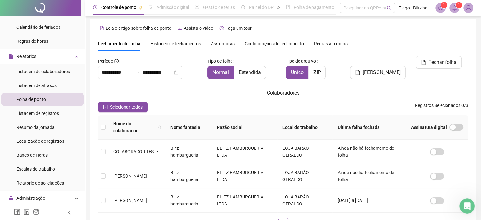
type input "**********"
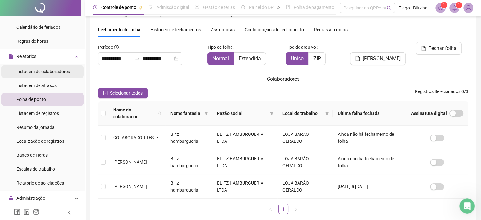
click at [49, 68] on div "Listagem de colaboradores" at bounding box center [42, 71] width 53 height 13
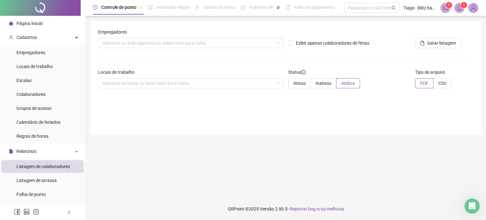
click at [37, 26] on div "Página inicial" at bounding box center [26, 23] width 34 height 13
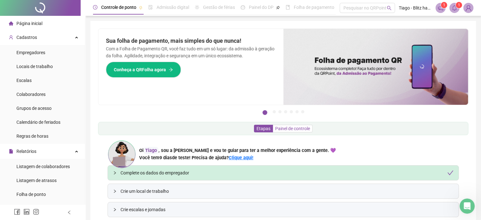
click at [293, 130] on span "Painel de controle" at bounding box center [292, 128] width 35 height 5
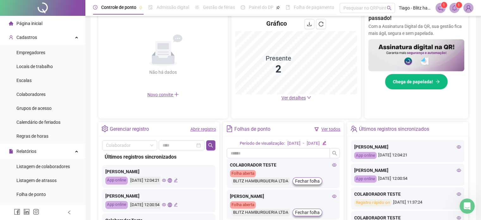
scroll to position [95, 0]
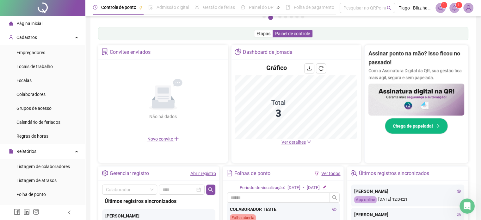
click at [301, 144] on span "Ver detalhes" at bounding box center [294, 142] width 24 height 5
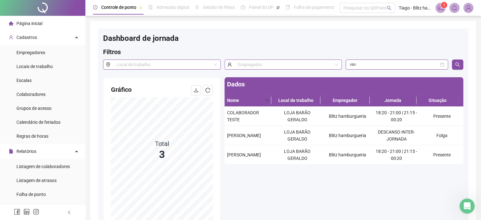
click at [32, 26] on span "Página inicial" at bounding box center [29, 23] width 26 height 5
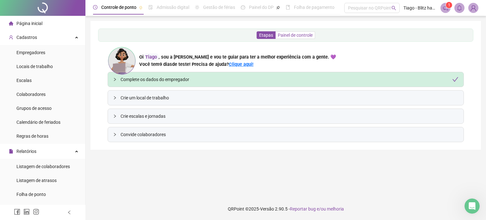
click at [295, 34] on span "Painel de controle" at bounding box center [295, 35] width 35 height 5
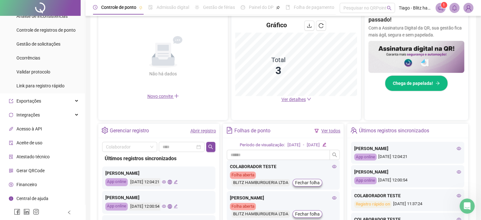
scroll to position [191, 0]
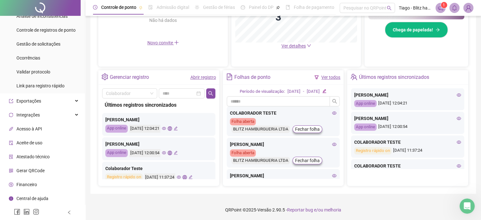
click at [39, 185] on li "Financeiro" at bounding box center [42, 184] width 83 height 13
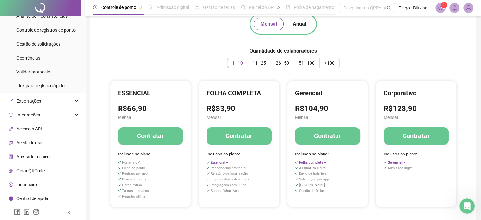
scroll to position [32, 0]
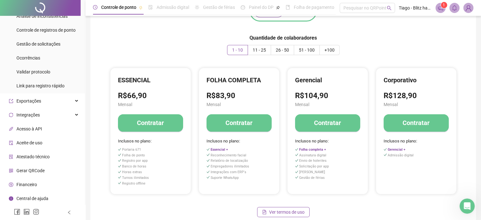
click at [164, 127] on button "Contratar" at bounding box center [150, 122] width 65 height 17
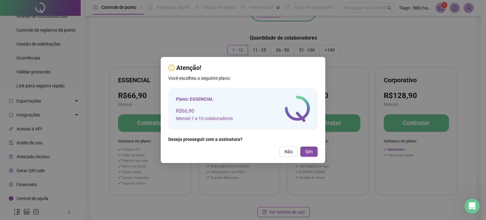
click at [127, 41] on div "Atenção! Você escolheu o seguinte plano: Plano: ESSENCIAL R$66,90 Mensal - 1 a …" at bounding box center [243, 110] width 486 height 220
click at [285, 150] on span "Não" at bounding box center [289, 151] width 8 height 7
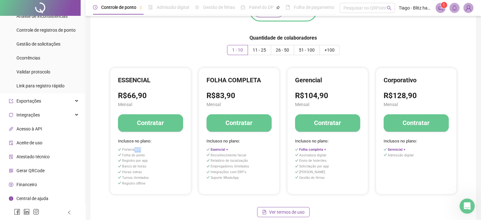
drag, startPoint x: 141, startPoint y: 150, endPoint x: 134, endPoint y: 150, distance: 7.6
click at [134, 150] on span "Portaria 671" at bounding box center [150, 149] width 65 height 5
click at [143, 150] on span "Portaria 671" at bounding box center [150, 149] width 65 height 5
drag, startPoint x: 143, startPoint y: 150, endPoint x: 121, endPoint y: 147, distance: 22.0
click at [121, 147] on span "Portaria 671" at bounding box center [150, 149] width 65 height 5
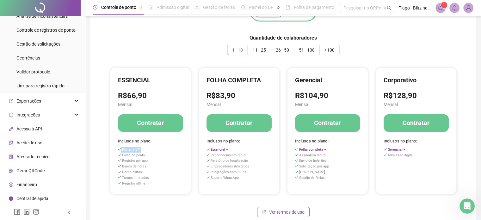
click at [148, 148] on span "Portaria 671" at bounding box center [150, 149] width 65 height 5
drag, startPoint x: 142, startPoint y: 151, endPoint x: 118, endPoint y: 150, distance: 24.1
click at [118, 150] on span "Portaria 671" at bounding box center [150, 149] width 65 height 5
click at [131, 150] on span "Portaria 671" at bounding box center [131, 149] width 19 height 4
drag, startPoint x: 141, startPoint y: 149, endPoint x: 122, endPoint y: 149, distance: 19.6
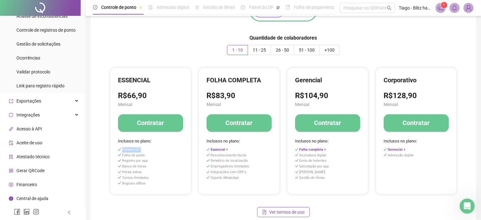
click at [122, 149] on span "Portaria 671" at bounding box center [150, 149] width 65 height 5
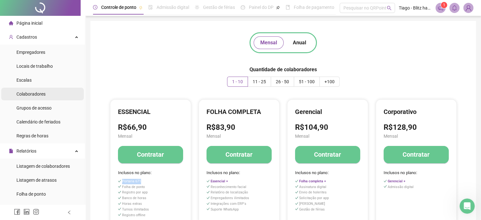
scroll to position [0, 0]
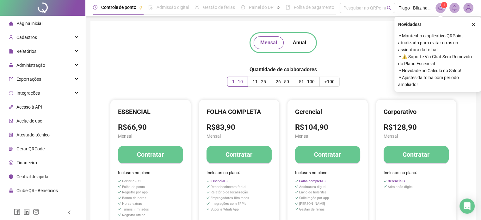
click at [474, 23] on icon "close" at bounding box center [474, 24] width 4 height 4
